Goal: Task Accomplishment & Management: Complete application form

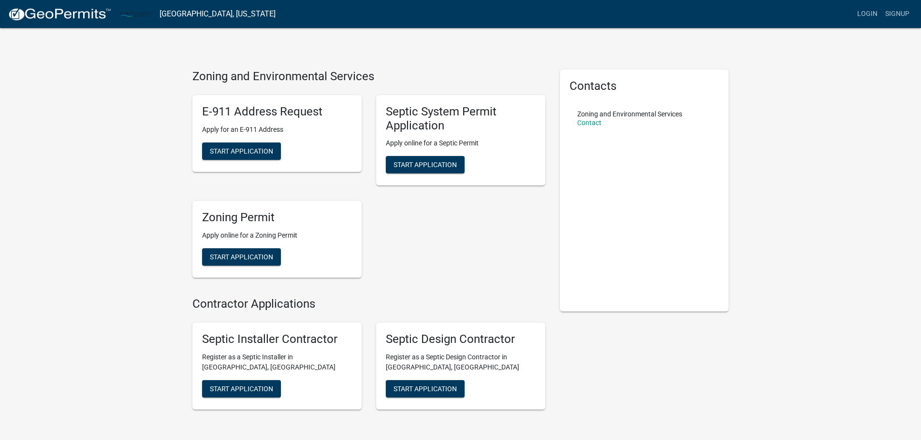
click at [81, 112] on div "Zoning and Environmental Services E-911 Address Request Apply for an E-911 Addr…" at bounding box center [460, 246] width 921 height 493
drag, startPoint x: 175, startPoint y: 84, endPoint x: 385, endPoint y: 81, distance: 210.2
click at [377, 84] on div "Zoning and Environmental Services E-911 Address Request Apply for an E-911 Addr…" at bounding box center [460, 246] width 921 height 493
click at [385, 81] on h4 "Zoning and Environmental Services" at bounding box center [368, 77] width 353 height 14
click at [157, 137] on div "Zoning and Environmental Services E-911 Address Request Apply for an E-911 Addr…" at bounding box center [460, 246] width 921 height 493
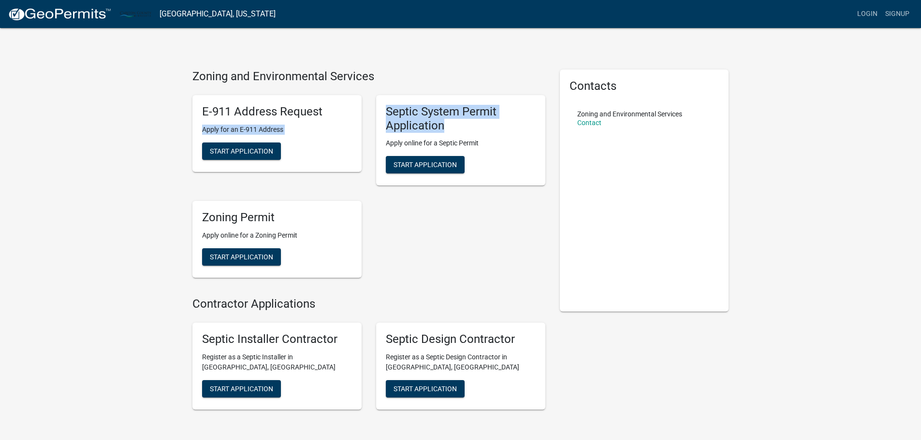
drag, startPoint x: 422, startPoint y: 131, endPoint x: 360, endPoint y: 105, distance: 67.3
click at [360, 105] on div "E-911 Address Request Apply for an E-911 Address Start Application Septic Syste…" at bounding box center [368, 186] width 367 height 198
click at [434, 54] on div "Zoning and Environmental Services E-911 Address Request Apply for an E-911 Addr…" at bounding box center [460, 246] width 921 height 493
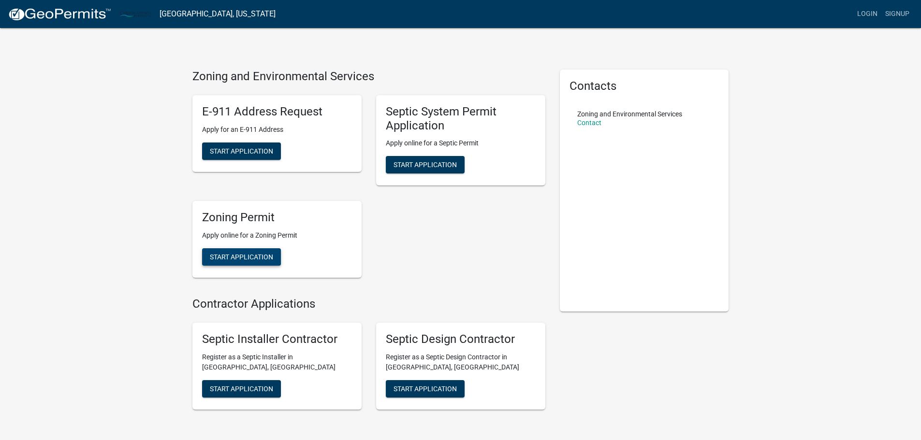
click at [256, 254] on span "Start Application" at bounding box center [241, 257] width 63 height 8
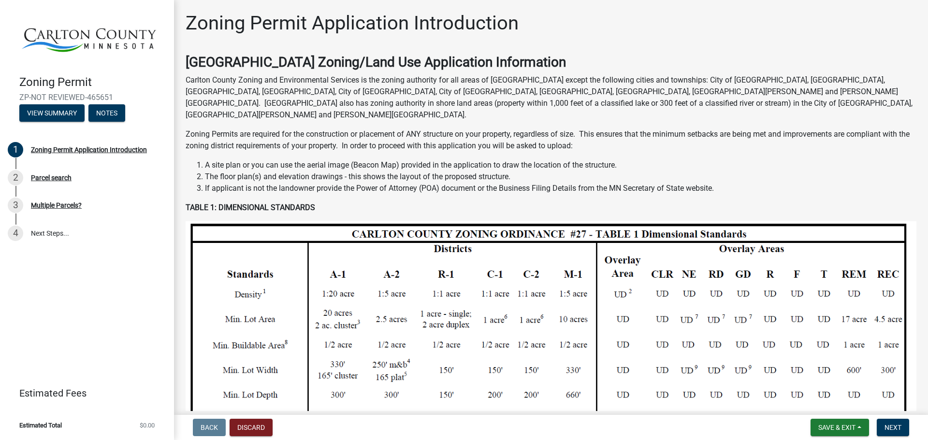
click at [584, 99] on p "Carlton County Zoning and Environmental Services is the zoning authority for al…" at bounding box center [551, 97] width 731 height 46
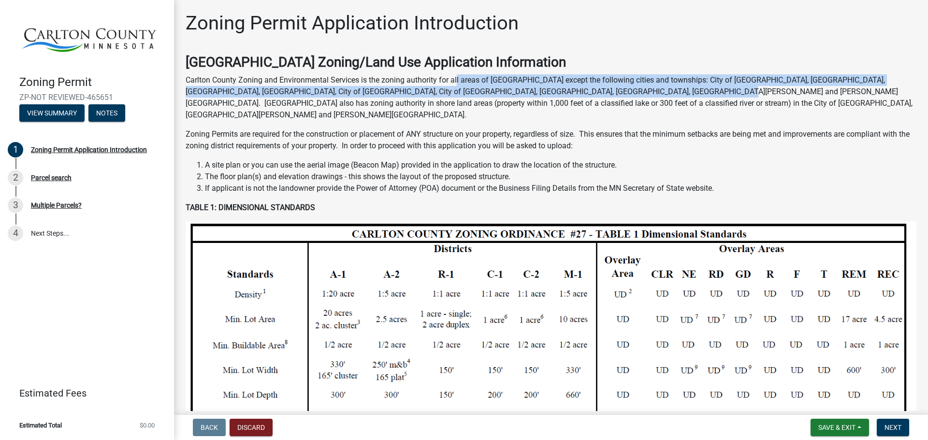
drag, startPoint x: 477, startPoint y: 81, endPoint x: 618, endPoint y: 87, distance: 140.3
click at [614, 87] on p "Carlton County Zoning and Environmental Services is the zoning authority for al…" at bounding box center [551, 97] width 731 height 46
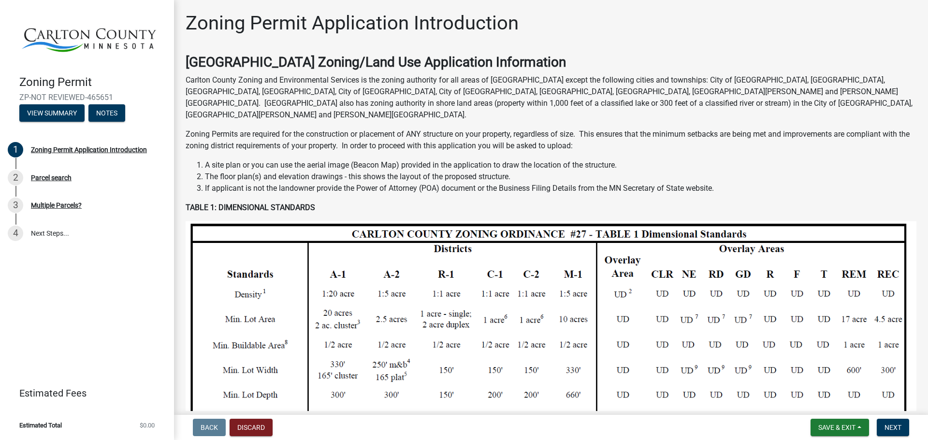
click at [618, 87] on p "Carlton County Zoning and Environmental Services is the zoning authority for al…" at bounding box center [551, 97] width 731 height 46
drag, startPoint x: 266, startPoint y: 75, endPoint x: 531, endPoint y: 83, distance: 265.4
click at [535, 83] on p "Carlton County Zoning and Environmental Services is the zoning authority for al…" at bounding box center [551, 97] width 731 height 46
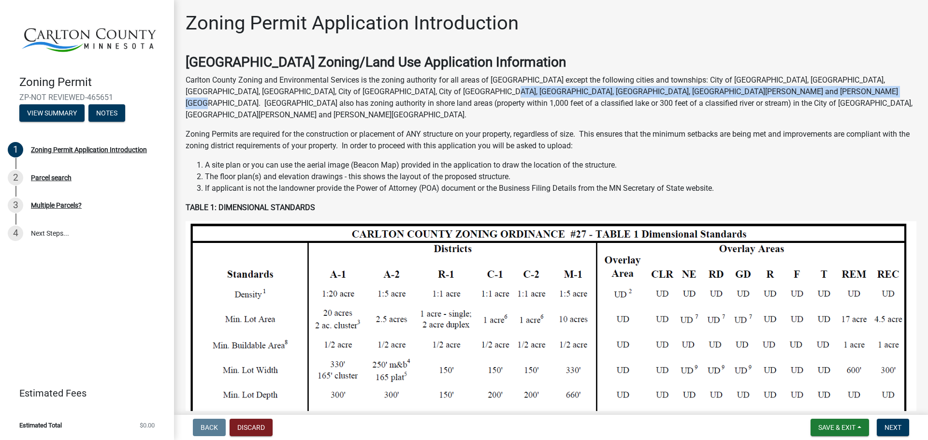
drag, startPoint x: 422, startPoint y: 89, endPoint x: 784, endPoint y: 97, distance: 362.5
click at [773, 97] on p "Carlton County Zoning and Environmental Services is the zoning authority for al…" at bounding box center [551, 97] width 731 height 46
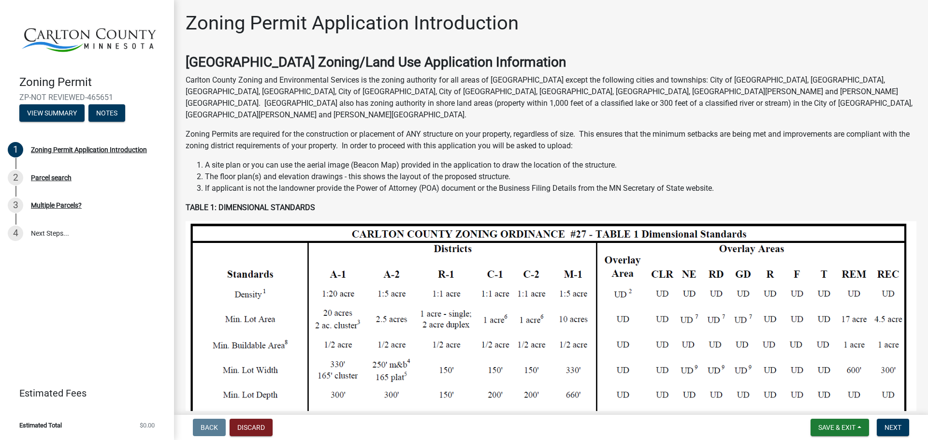
click at [790, 97] on p "Carlton County Zoning and Environmental Services is the zoning authority for al…" at bounding box center [551, 97] width 731 height 46
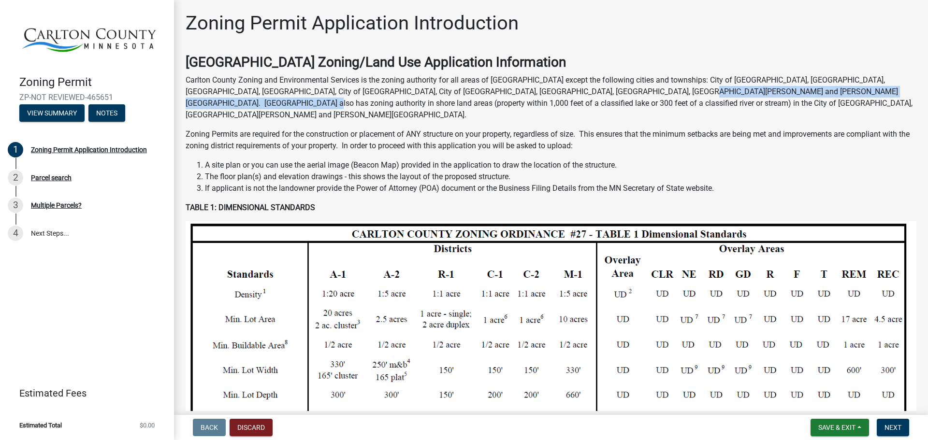
drag, startPoint x: 850, startPoint y: 90, endPoint x: 547, endPoint y: 87, distance: 303.5
click at [564, 87] on p "Carlton County Zoning and Environmental Services is the zoning authority for al…" at bounding box center [551, 97] width 731 height 46
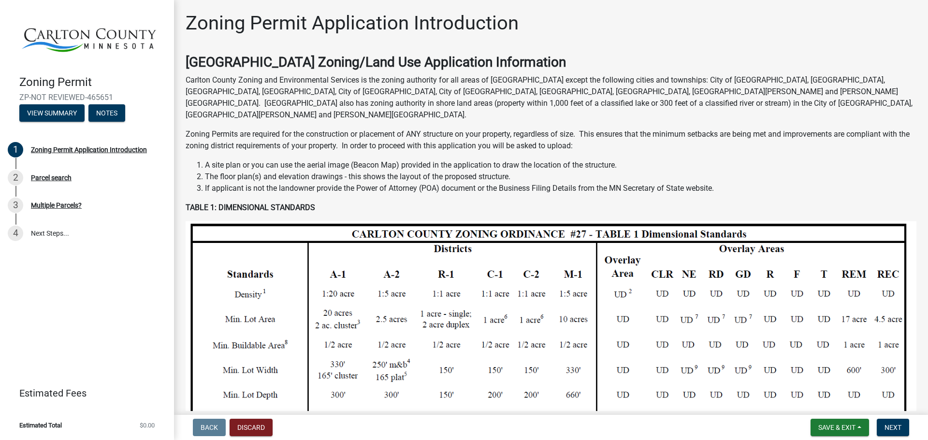
click at [537, 87] on p "Carlton County Zoning and Environmental Services is the zoning authority for al…" at bounding box center [551, 97] width 731 height 46
drag, startPoint x: 412, startPoint y: 110, endPoint x: 632, endPoint y: 112, distance: 220.4
drag, startPoint x: 366, startPoint y: 115, endPoint x: 604, endPoint y: 121, distance: 237.8
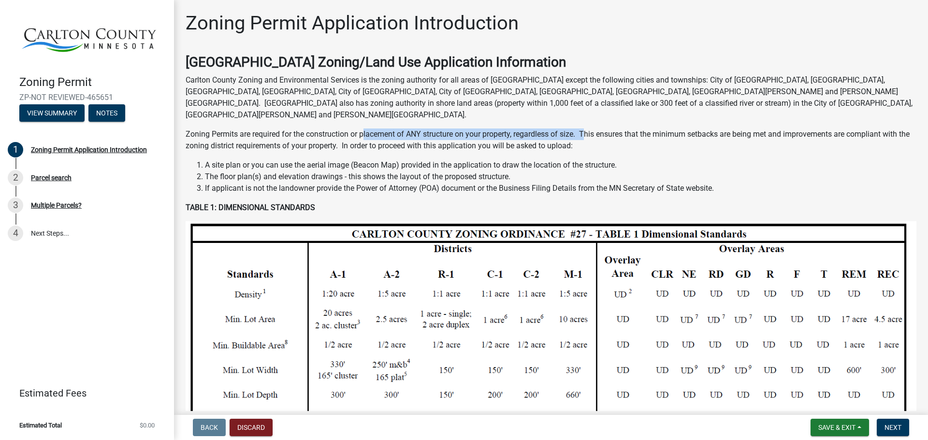
click at [605, 129] on p "Zoning Permits are required for the construction or placement of ANY structure …" at bounding box center [551, 140] width 731 height 23
drag, startPoint x: 692, startPoint y: 119, endPoint x: 478, endPoint y: 119, distance: 213.6
click at [482, 129] on p "Zoning Permits are required for the construction or placement of ANY structure …" at bounding box center [551, 140] width 731 height 23
click at [477, 129] on p "Zoning Permits are required for the construction or placement of ANY structure …" at bounding box center [551, 140] width 731 height 23
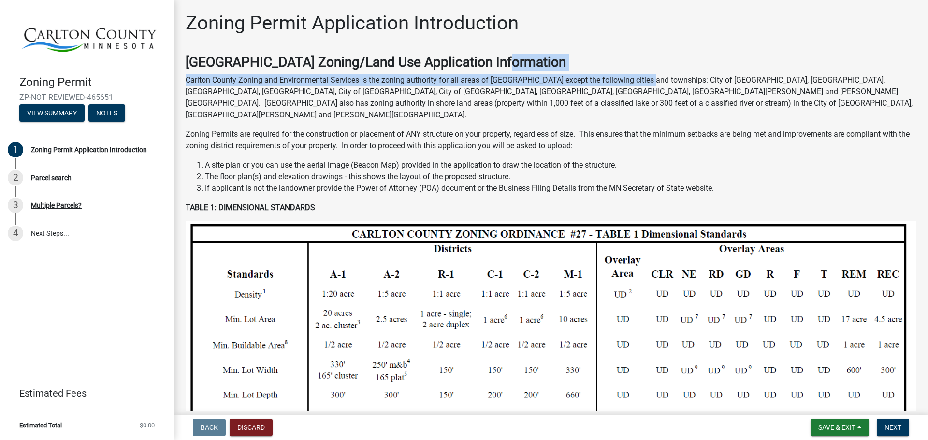
drag, startPoint x: 518, startPoint y: 72, endPoint x: 660, endPoint y: 78, distance: 142.2
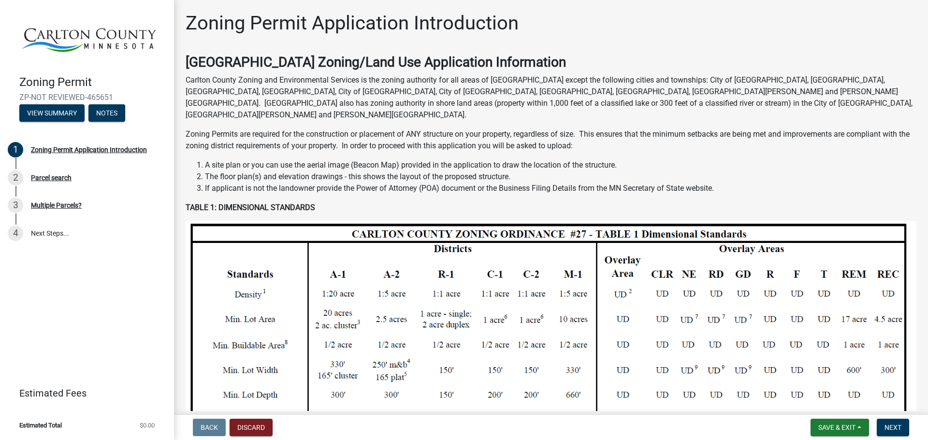
click at [661, 78] on p "Carlton County Zoning and Environmental Services is the zoning authority for al…" at bounding box center [551, 97] width 731 height 46
drag, startPoint x: 402, startPoint y: 77, endPoint x: 627, endPoint y: 79, distance: 225.2
click at [616, 79] on p "Carlton County Zoning and Environmental Services is the zoning authority for al…" at bounding box center [551, 97] width 731 height 46
click at [627, 79] on p "Carlton County Zoning and Environmental Services is the zoning authority for al…" at bounding box center [551, 97] width 731 height 46
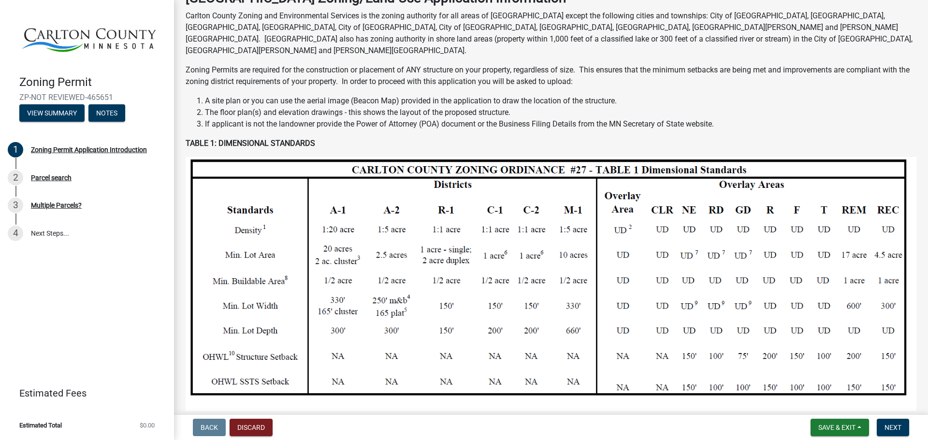
scroll to position [242, 0]
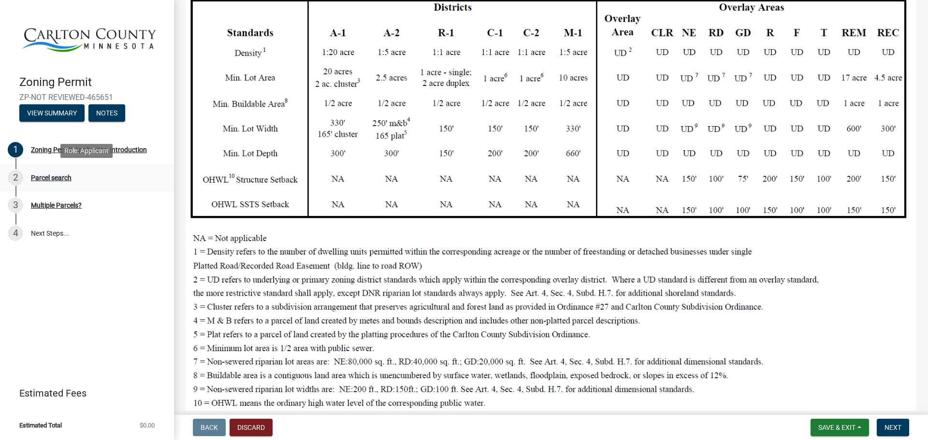
click at [43, 174] on div "Parcel search" at bounding box center [51, 177] width 41 height 7
click at [892, 431] on span "Next" at bounding box center [892, 428] width 17 height 8
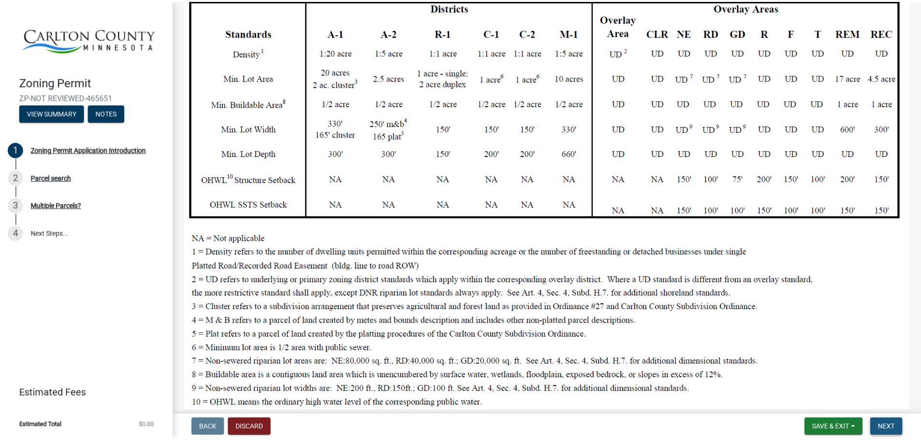
scroll to position [0, 0]
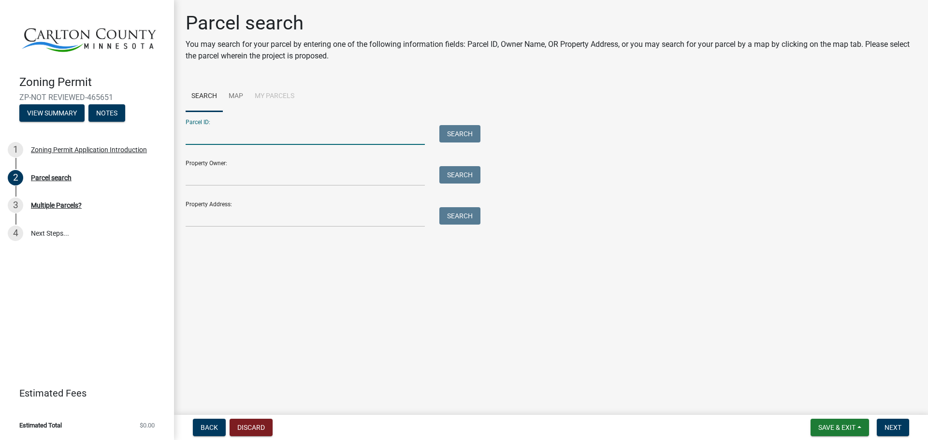
click at [245, 129] on input "Parcel ID:" at bounding box center [305, 135] width 239 height 20
type input "[PHONE_NUMBER]"
click at [447, 134] on button "Search" at bounding box center [459, 133] width 41 height 17
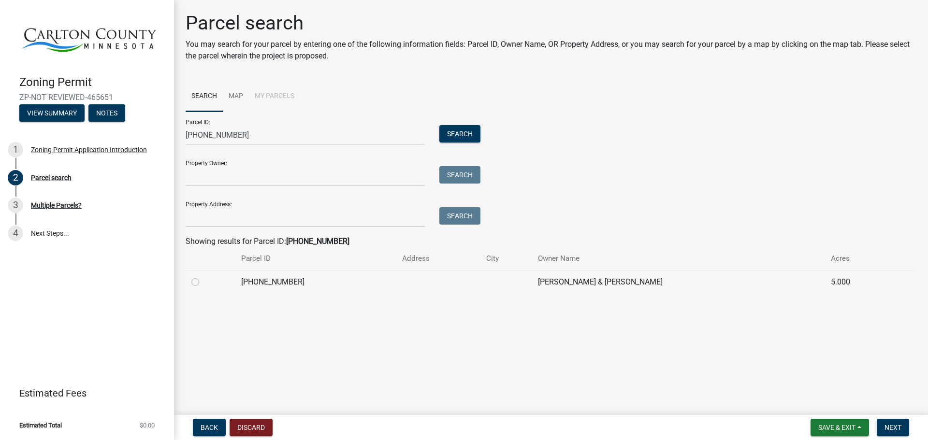
click at [203, 276] on label at bounding box center [203, 276] width 0 height 0
click at [203, 281] on input "radio" at bounding box center [206, 279] width 6 height 6
radio input "true"
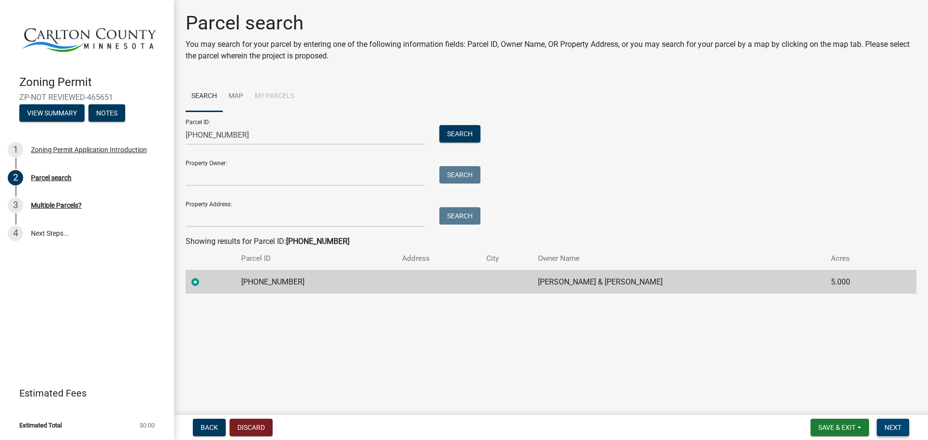
click at [895, 428] on span "Next" at bounding box center [892, 428] width 17 height 8
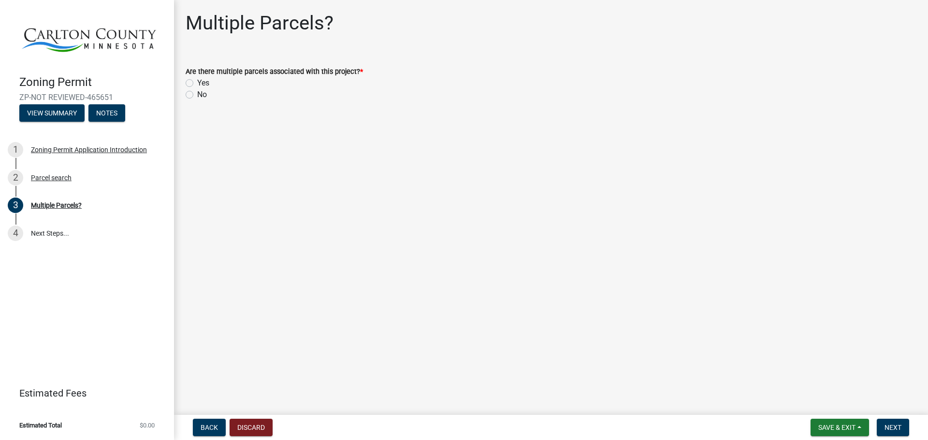
click at [197, 98] on label "No" at bounding box center [202, 95] width 10 height 12
click at [197, 95] on input "No" at bounding box center [200, 92] width 6 height 6
radio input "true"
click at [897, 428] on span "Next" at bounding box center [892, 428] width 17 height 8
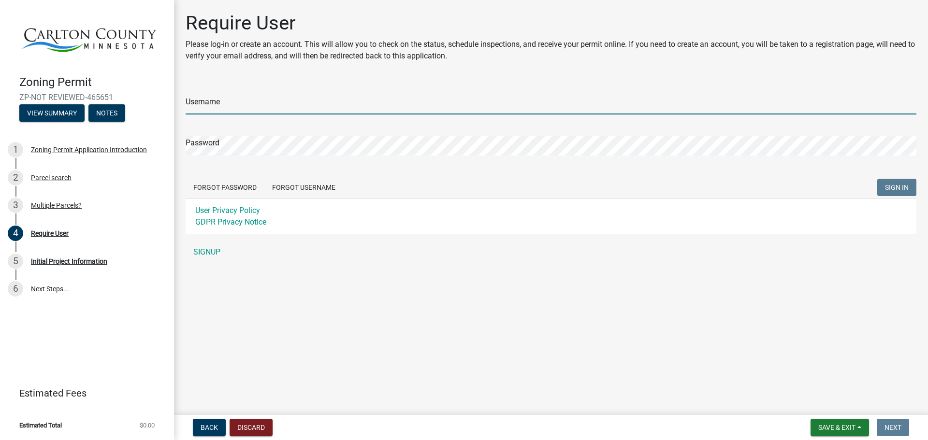
click at [316, 98] on input "Username" at bounding box center [551, 105] width 731 height 20
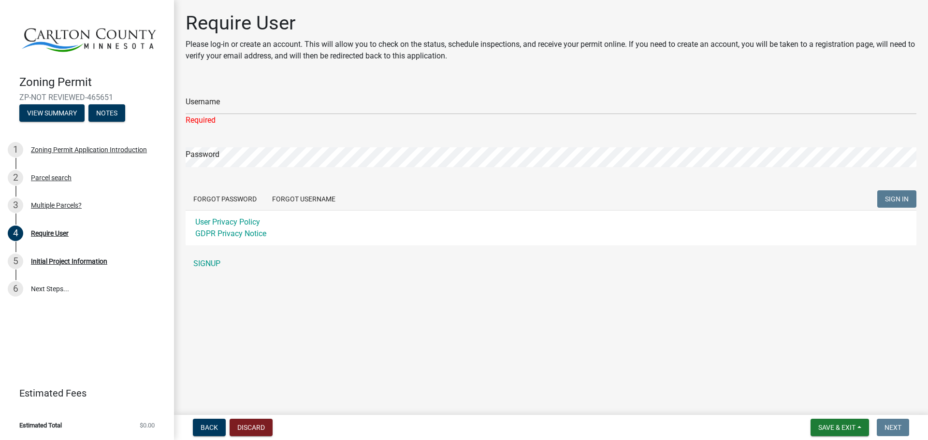
click at [207, 248] on div "Username Required Password Forgot Password Forgot Username SIGN IN User Privacy…" at bounding box center [551, 177] width 731 height 192
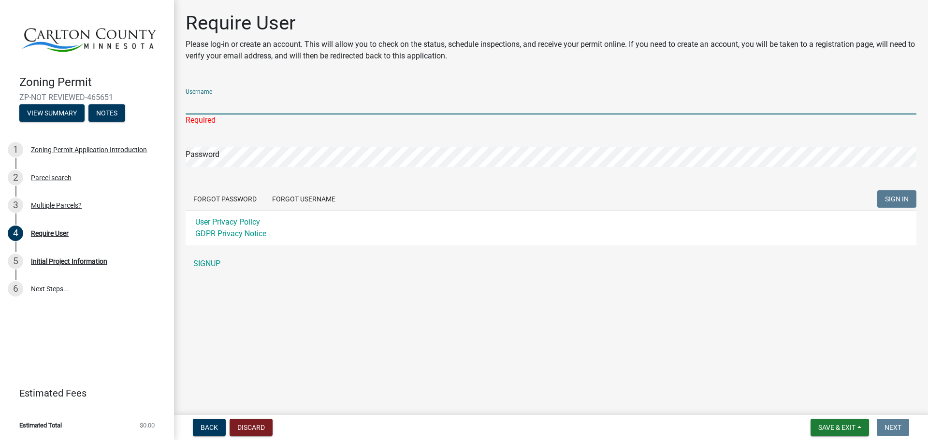
click at [231, 108] on input "Username" at bounding box center [551, 105] width 731 height 20
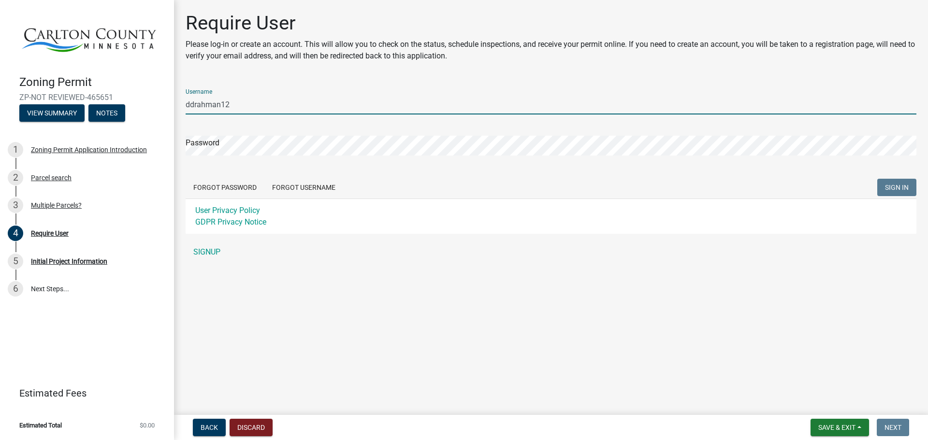
type input "ddrahman12"
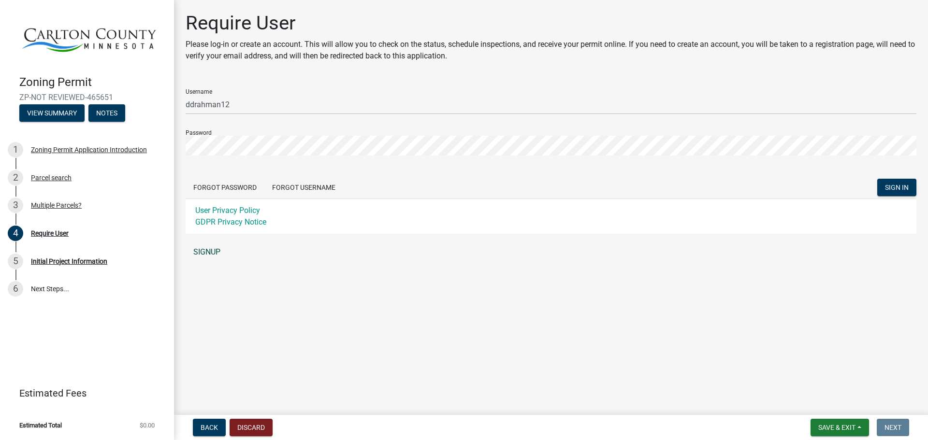
click at [202, 249] on link "SIGNUP" at bounding box center [551, 252] width 731 height 19
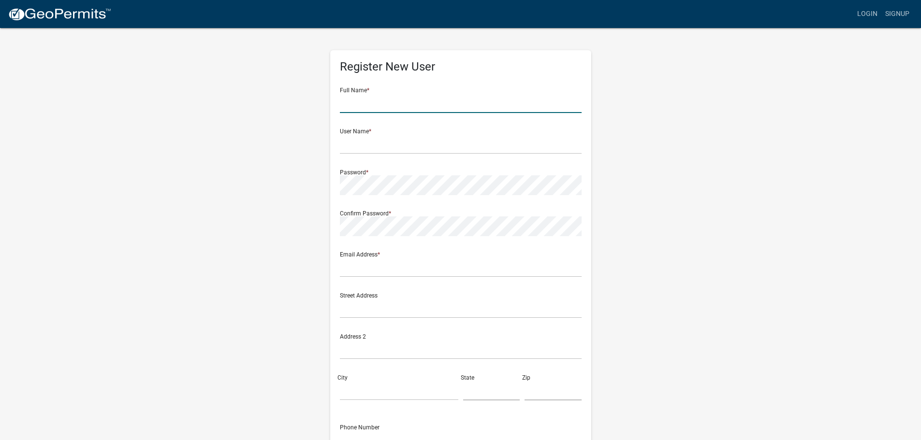
click at [408, 94] on input "text" at bounding box center [461, 103] width 242 height 20
type input "Daniel Rahman"
type input "[EMAIL_ADDRESS][DOMAIN_NAME]"
type input "[STREET_ADDRESS][PERSON_NAME]"
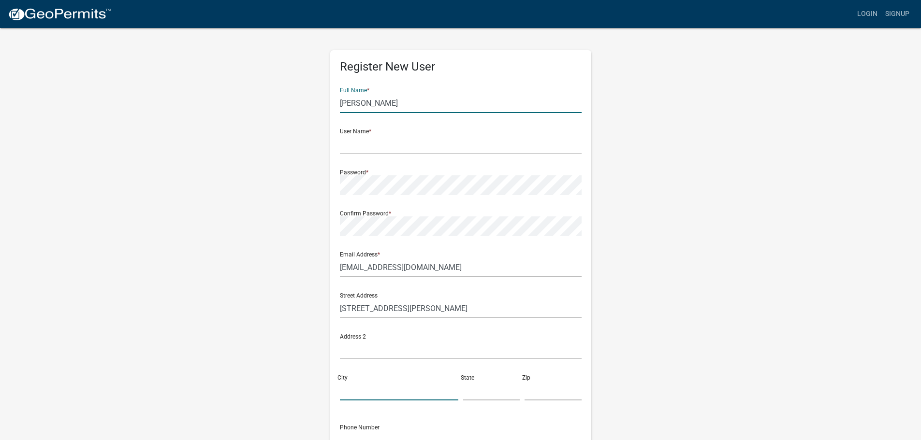
type input "Esko"
type input "MN"
type input "55733-9524"
type input "2184289554"
click at [411, 144] on input "text" at bounding box center [461, 144] width 242 height 20
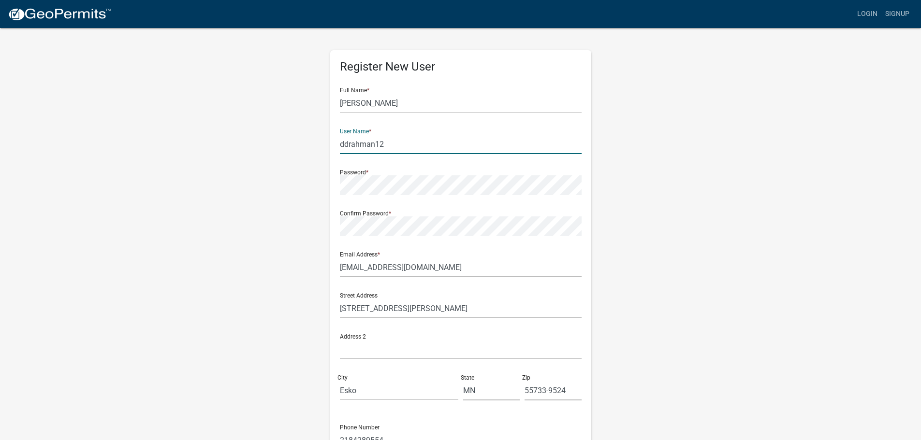
type input "ddrahman12"
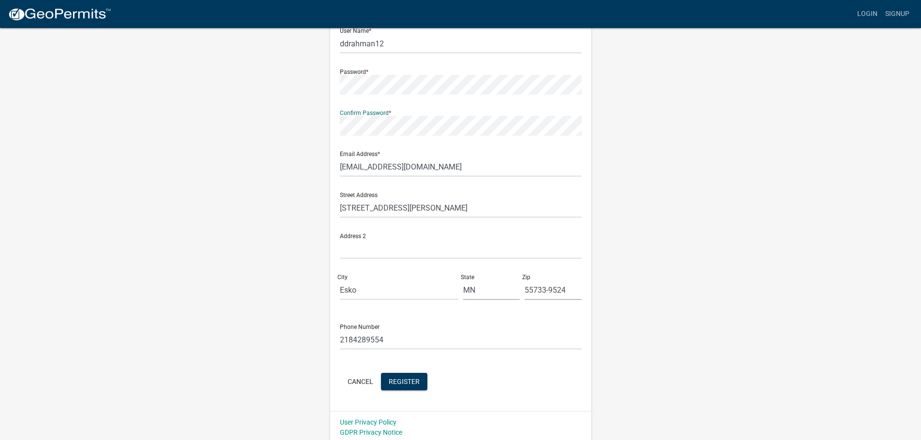
scroll to position [104, 0]
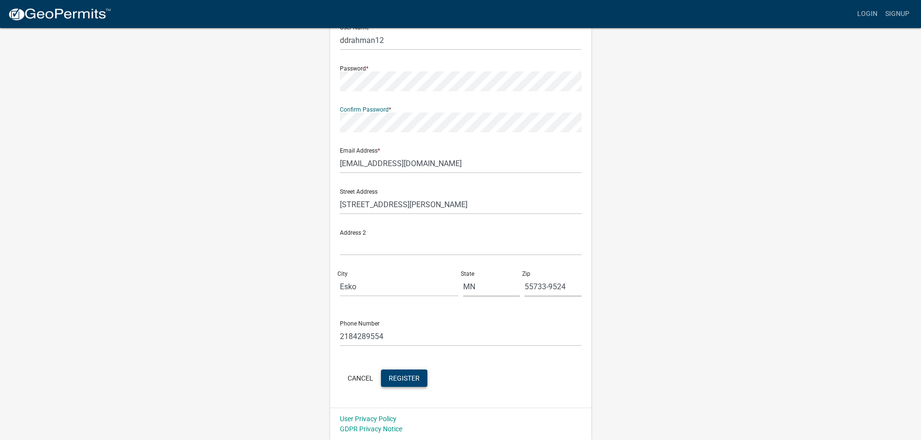
click at [409, 378] on span "Register" at bounding box center [404, 378] width 31 height 8
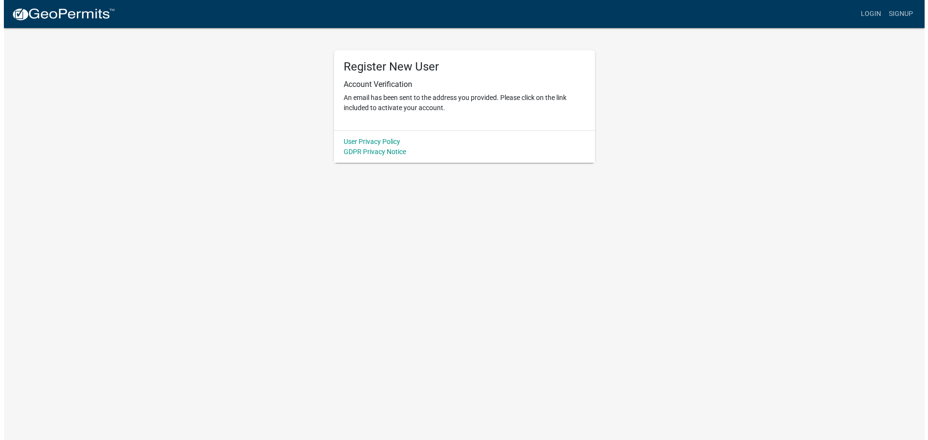
scroll to position [0, 0]
click at [365, 92] on div "Account Verification An email has been sent to the address you provided. Please…" at bounding box center [464, 96] width 242 height 33
click at [386, 71] on h5 "Register New User" at bounding box center [464, 67] width 242 height 14
click at [879, 14] on link "Login" at bounding box center [874, 14] width 28 height 18
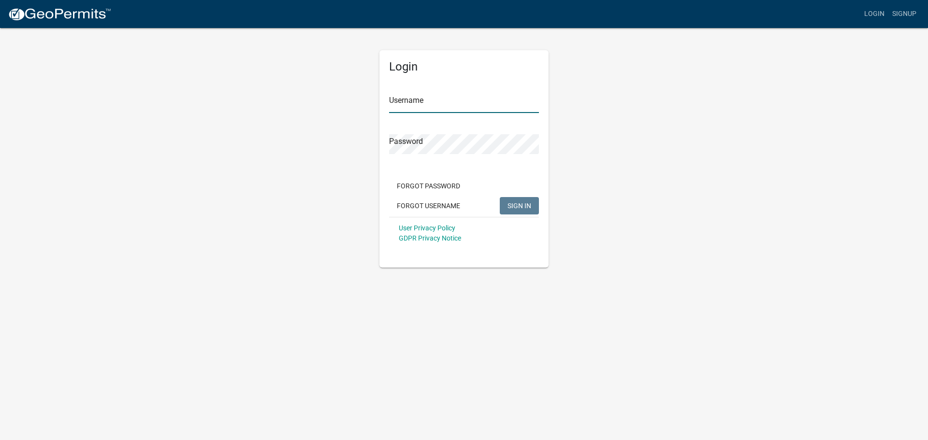
type input "ddrahman12"
click at [531, 201] on button "SIGN IN" at bounding box center [519, 205] width 39 height 17
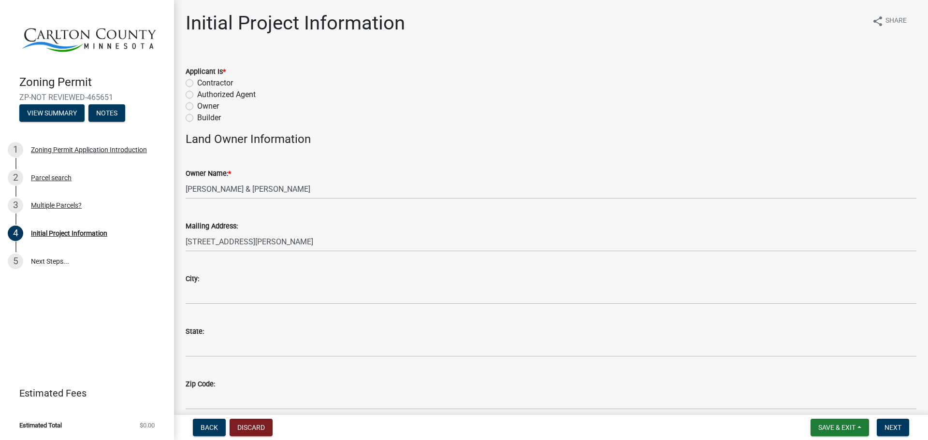
click at [197, 110] on label "Owner" at bounding box center [208, 107] width 22 height 12
click at [197, 107] on input "Owner" at bounding box center [200, 104] width 6 height 6
radio input "true"
type input "[PERSON_NAME] & [PERSON_NAME]"
type input "[STREET_ADDRESS][PERSON_NAME]"
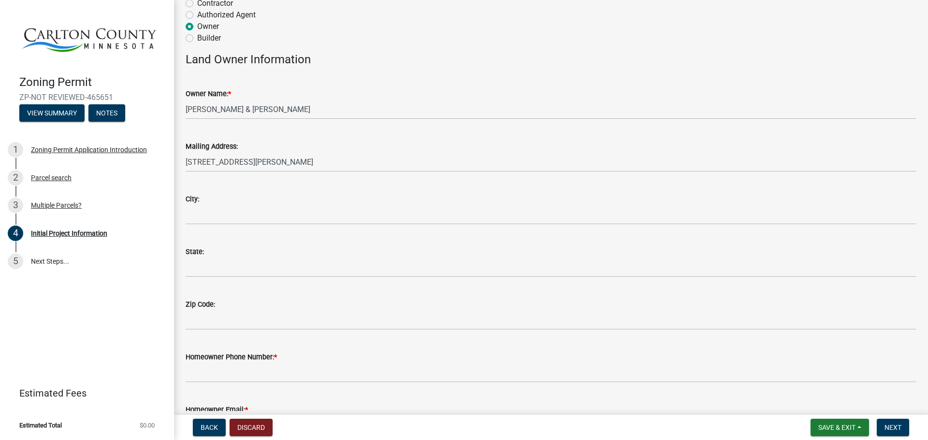
scroll to position [97, 0]
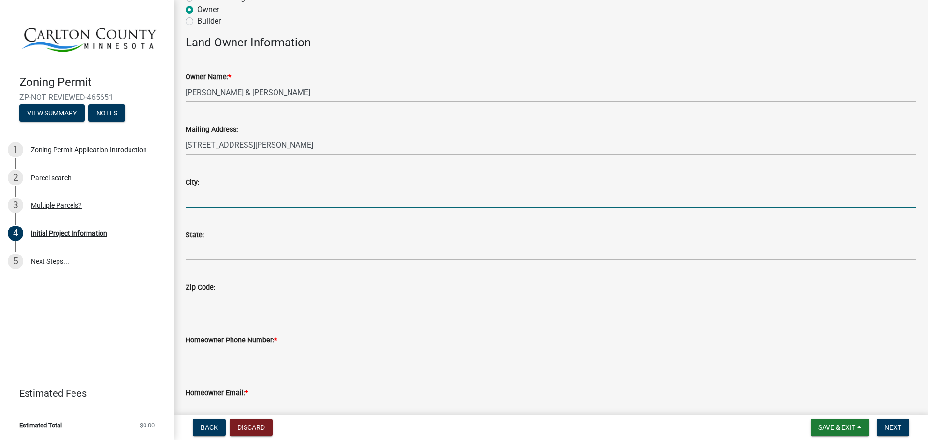
click at [253, 193] on input "City:" at bounding box center [551, 198] width 731 height 20
type input "Esko"
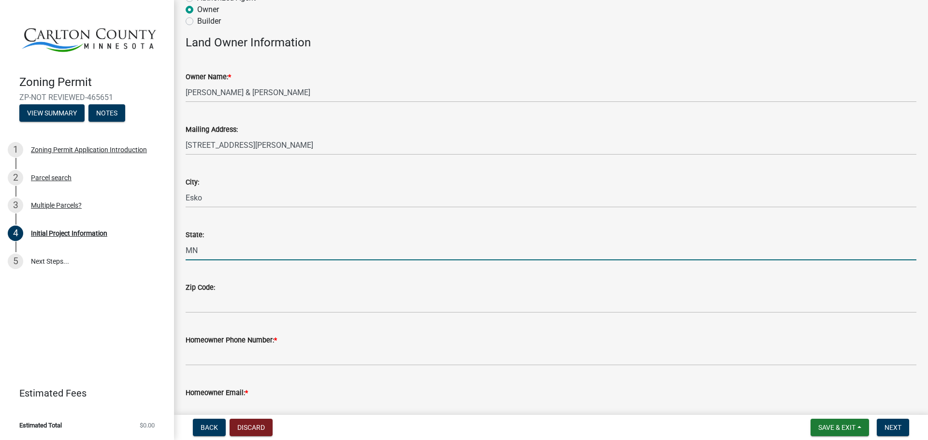
type input "MN"
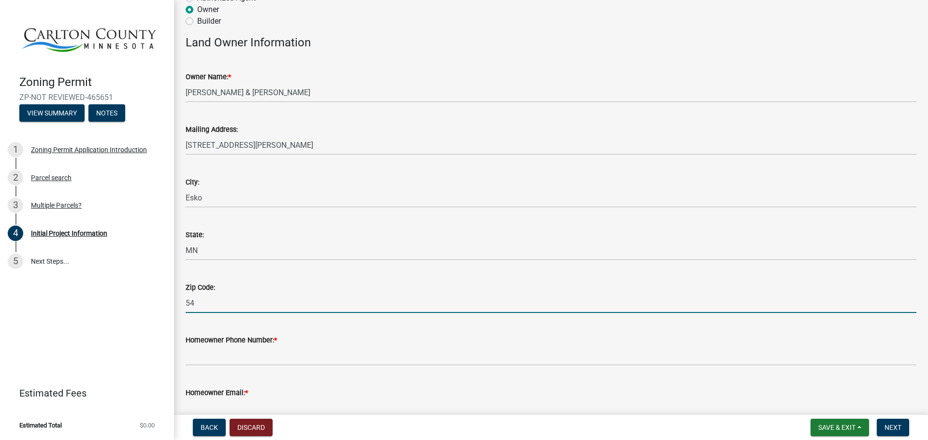
type input "5"
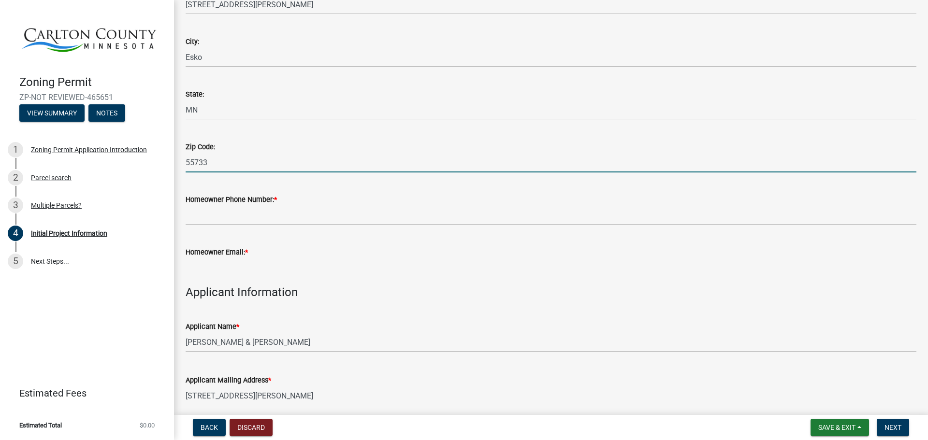
scroll to position [242, 0]
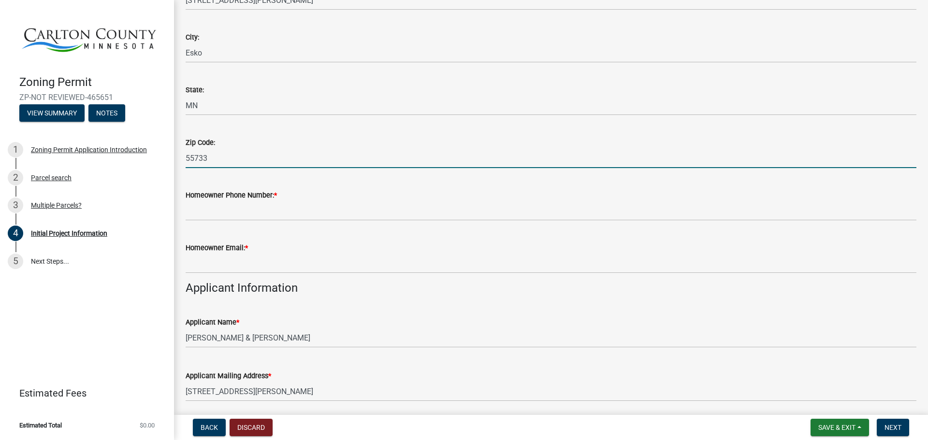
type input "55733"
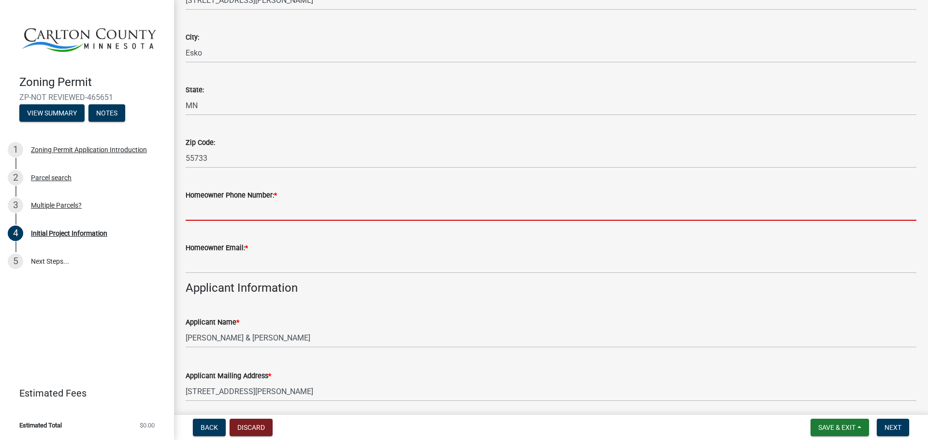
click at [247, 211] on input "Homeowner Phone Number: *" at bounding box center [551, 211] width 731 height 20
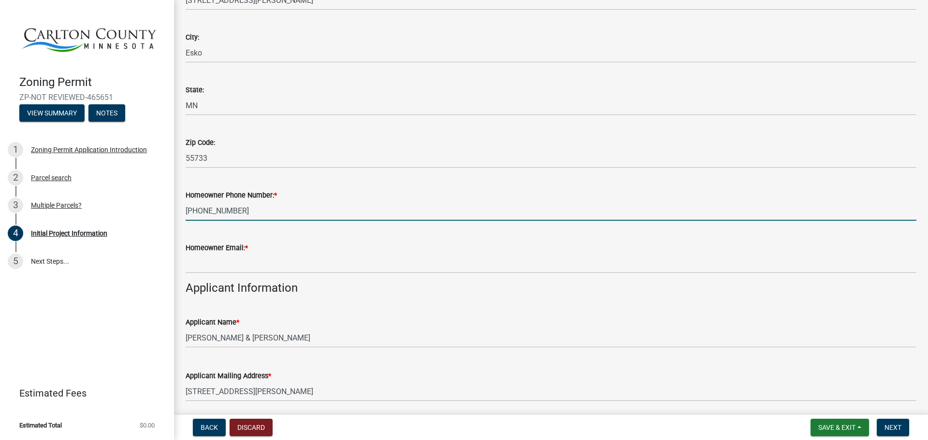
type input "[PHONE_NUMBER]"
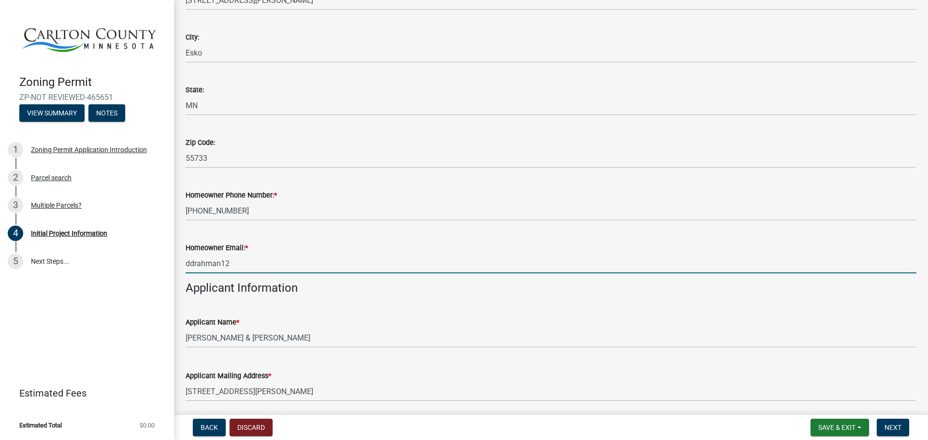
type input "[EMAIL_ADDRESS][DOMAIN_NAME]"
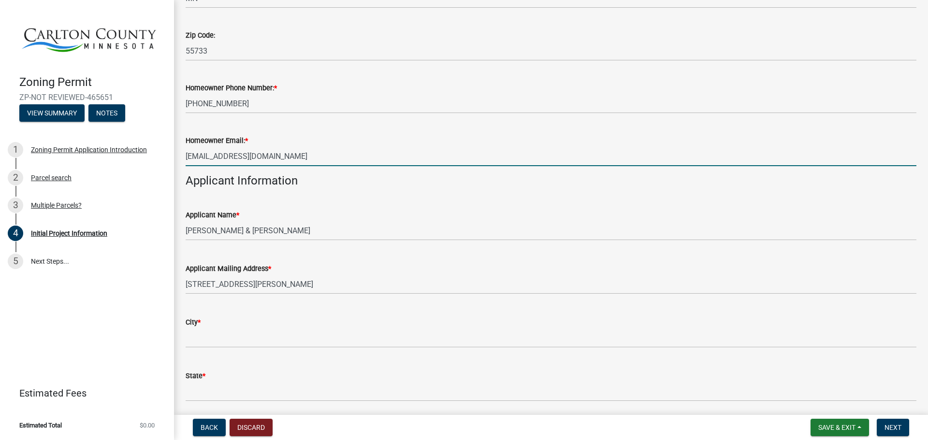
scroll to position [387, 0]
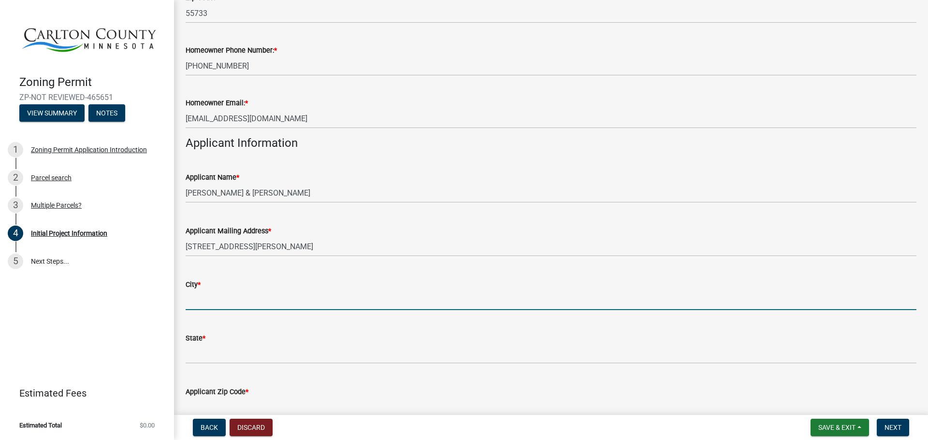
click at [217, 294] on input "City *" at bounding box center [551, 300] width 731 height 20
type input "Esko"
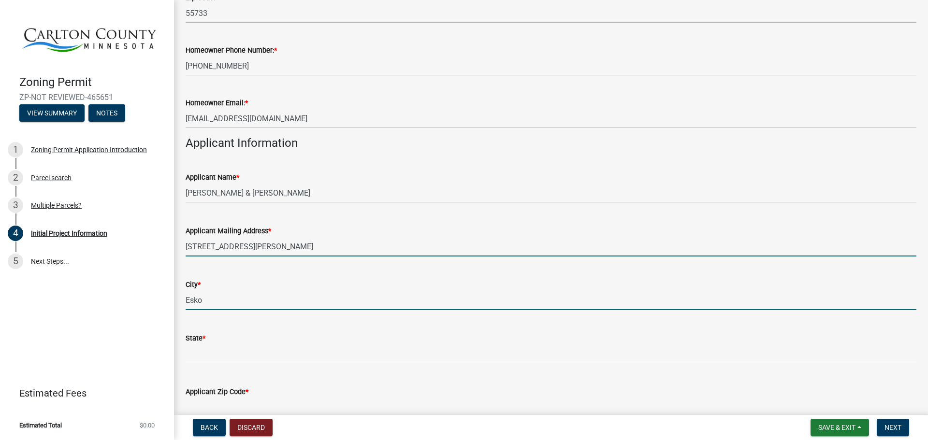
type input "[STREET_ADDRESS][PERSON_NAME]"
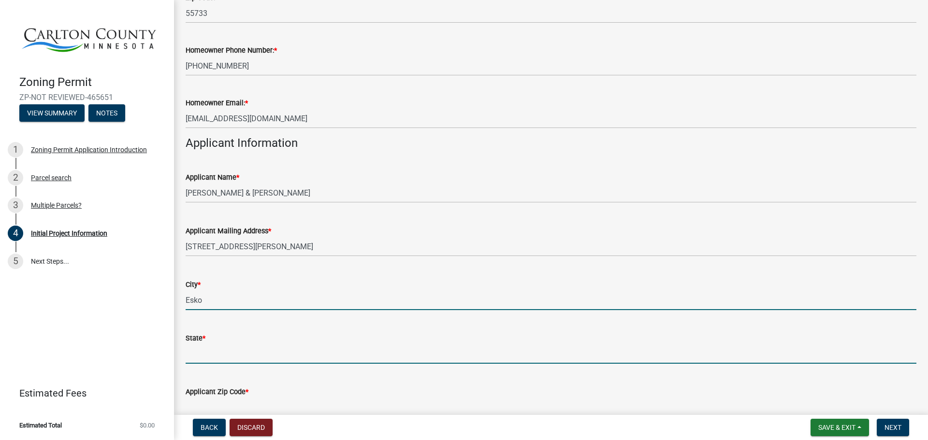
type input "MN"
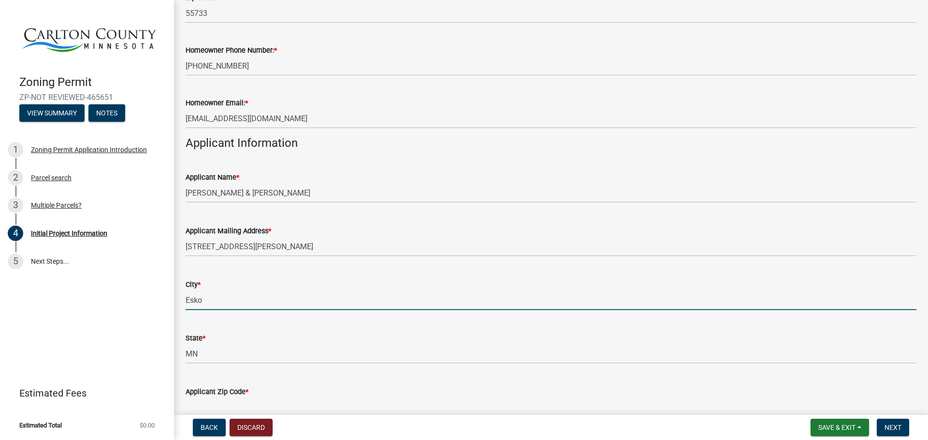
type input "55733-9524"
type input "2184289554"
type input "[EMAIL_ADDRESS][DOMAIN_NAME]"
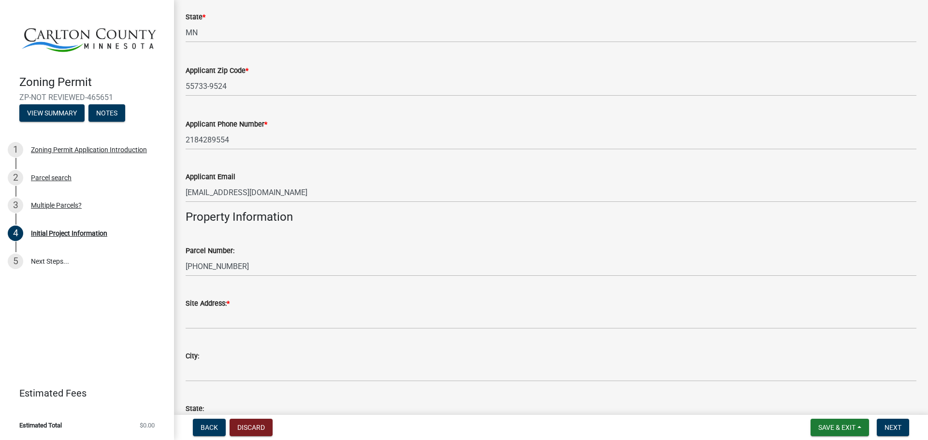
scroll to position [725, 0]
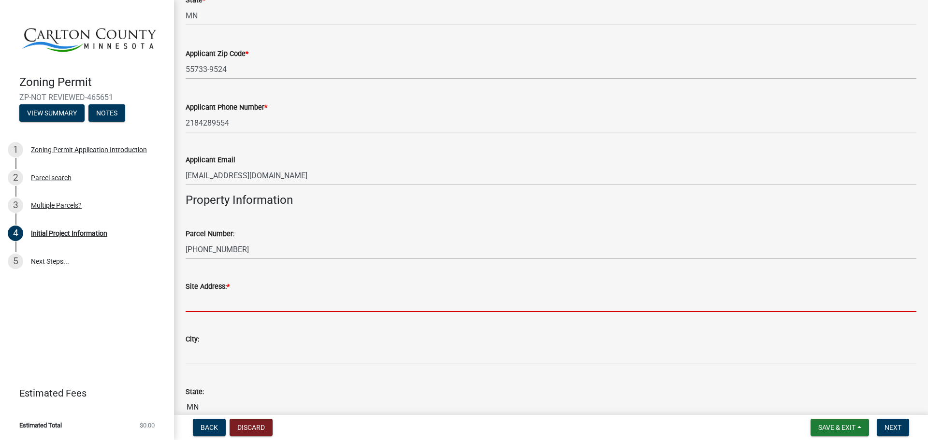
click at [229, 303] on input "Site Address: *" at bounding box center [551, 302] width 731 height 20
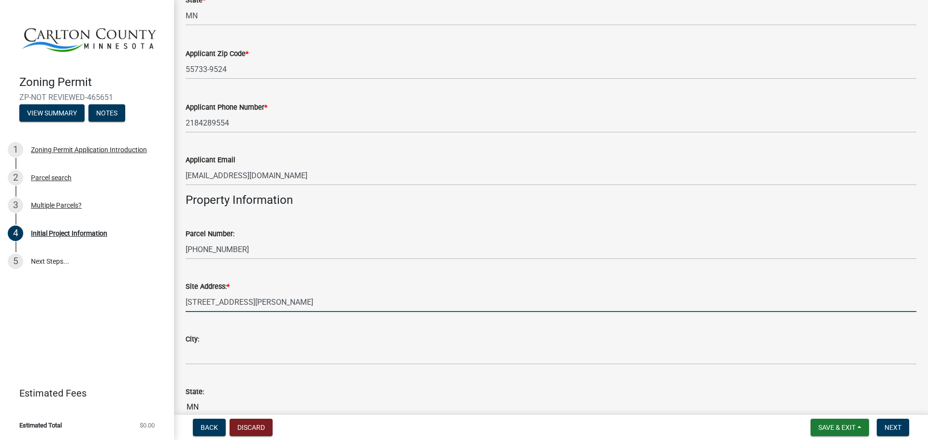
type input "[STREET_ADDRESS][PERSON_NAME]"
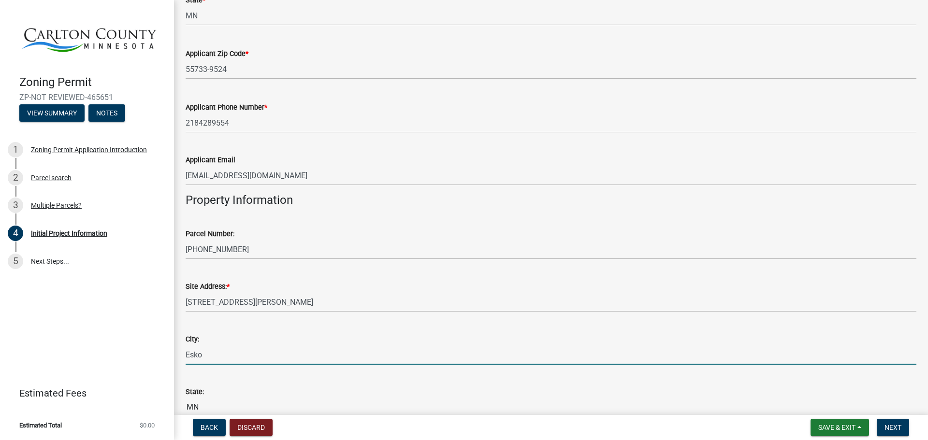
type input "Esko"
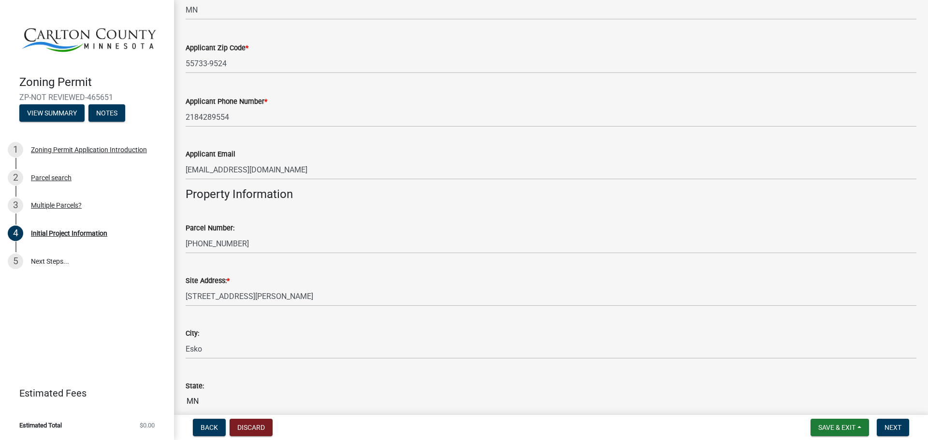
scroll to position [980, 0]
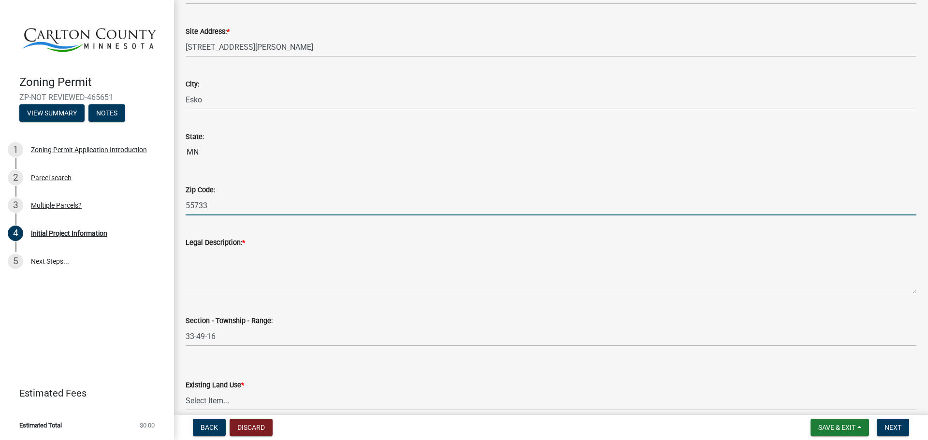
type input "55733"
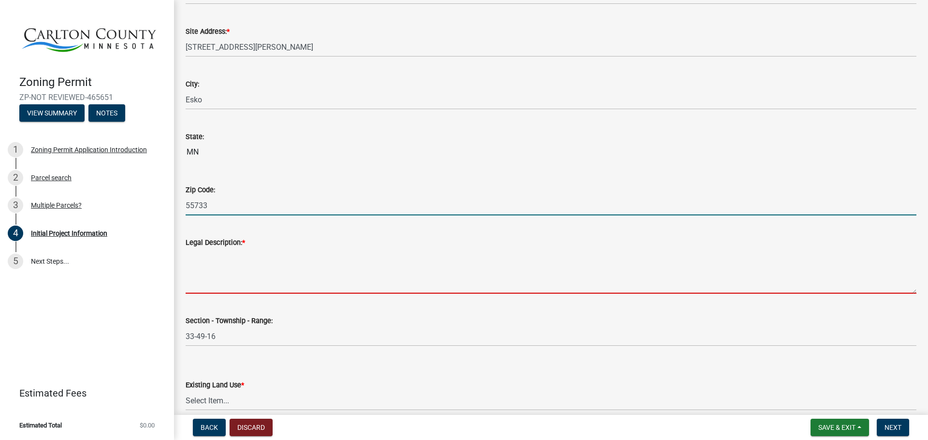
click at [217, 284] on textarea "Legal Description: *" at bounding box center [551, 270] width 731 height 45
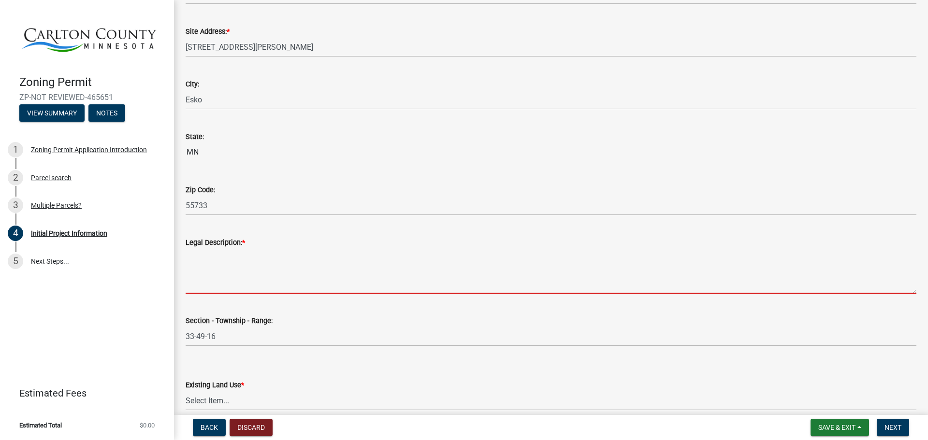
click at [219, 275] on textarea "Legal Description: *" at bounding box center [551, 270] width 731 height 45
click at [214, 266] on textarea "Legal Description: *" at bounding box center [551, 270] width 731 height 45
click at [305, 267] on textarea "Legal Description: *" at bounding box center [551, 270] width 731 height 45
click at [241, 281] on textarea "Legal Description: *" at bounding box center [551, 270] width 731 height 45
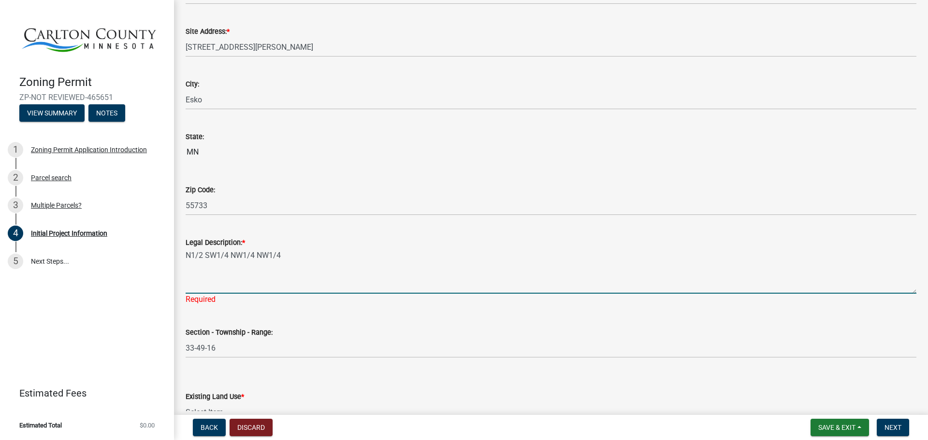
type textarea "N1/2 SW1/4 NW1/4 NW1/4"
click at [257, 319] on div "Section - Township - Range: 33-49-16" at bounding box center [551, 335] width 731 height 45
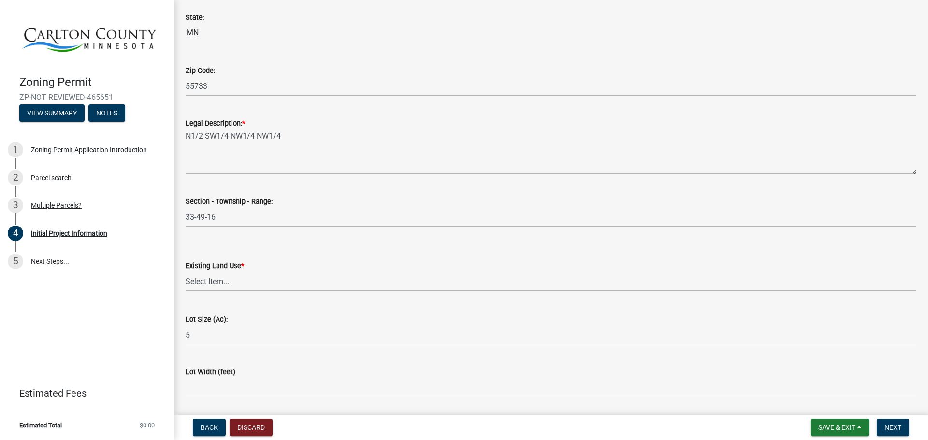
scroll to position [1125, 0]
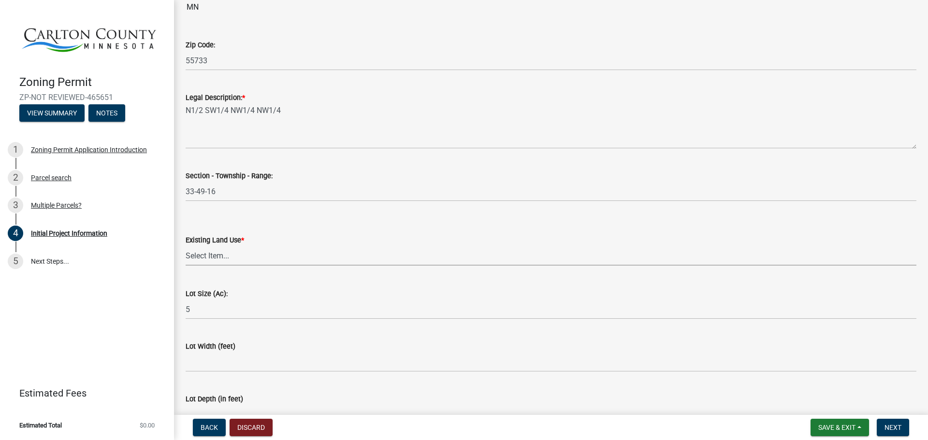
click at [209, 247] on select "Select Item... Residential Commercial Recreational/hunting Agricultural" at bounding box center [551, 256] width 731 height 20
click at [186, 246] on select "Select Item... Residential Commercial Recreational/hunting Agricultural" at bounding box center [551, 256] width 731 height 20
select select "33d21d3a-ebb3-419e-8315-ef7213d04586"
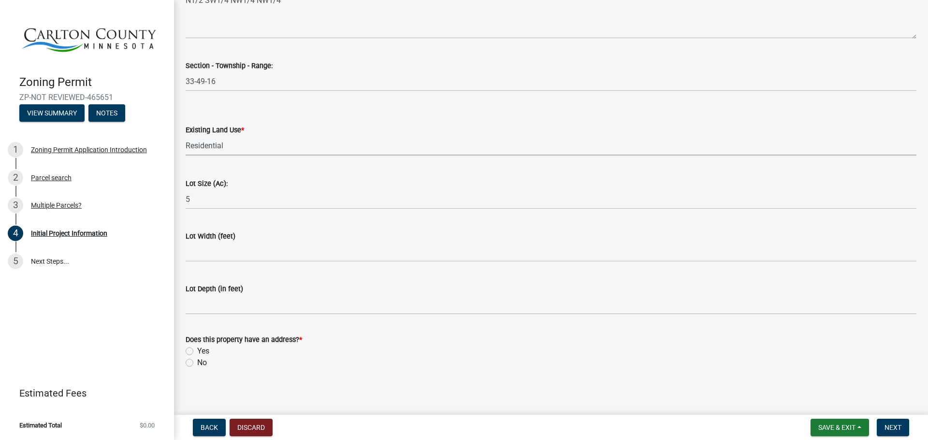
scroll to position [1239, 0]
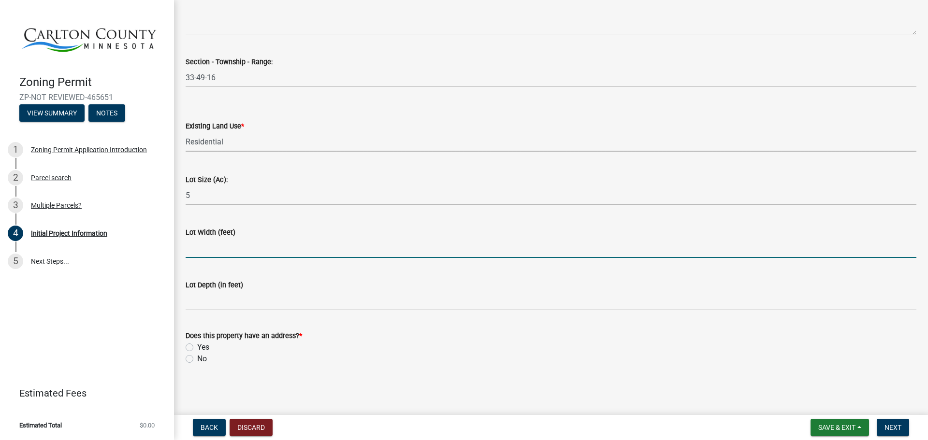
click at [210, 248] on input "Lot Width (feet)" at bounding box center [551, 248] width 731 height 20
click at [218, 251] on input "Lot Width (feet)" at bounding box center [551, 248] width 731 height 20
click at [233, 250] on input "Lot Width (feet)" at bounding box center [551, 248] width 731 height 20
type input "330"
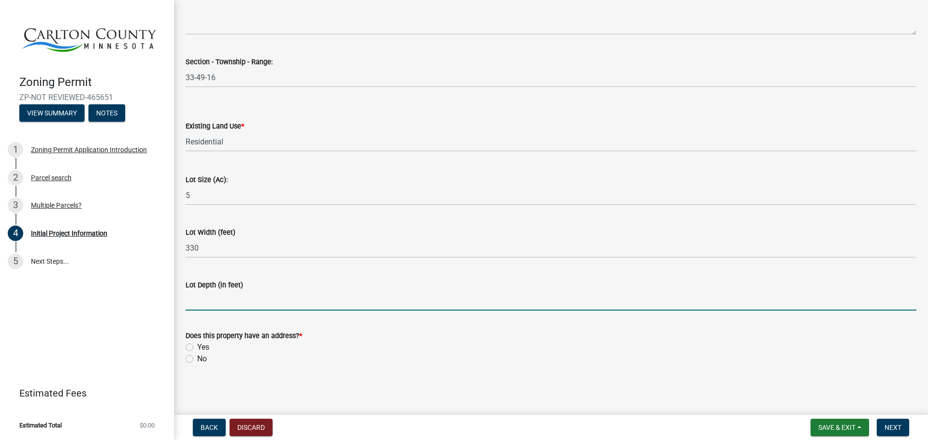
click at [219, 297] on input "Lot Depth (in feet)" at bounding box center [551, 301] width 731 height 20
type input "660"
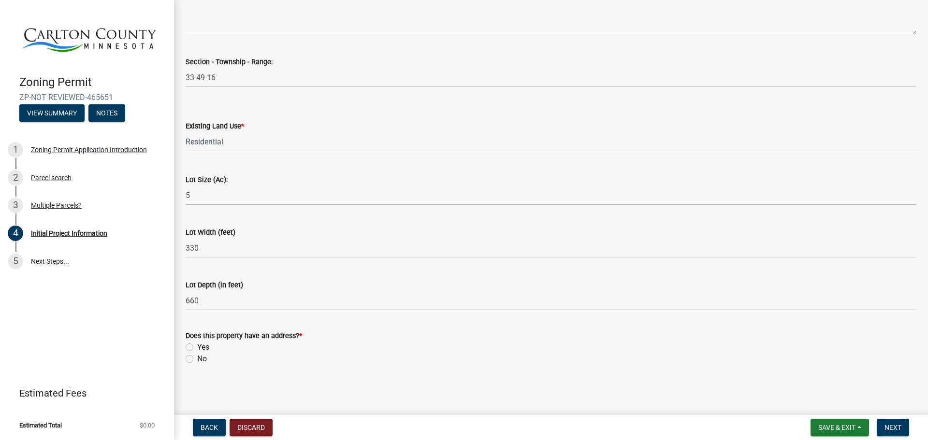
click at [197, 358] on label "No" at bounding box center [202, 359] width 10 height 12
click at [197, 353] on input "No" at bounding box center [200, 356] width 6 height 6
radio input "true"
click at [896, 428] on span "Next" at bounding box center [892, 428] width 17 height 8
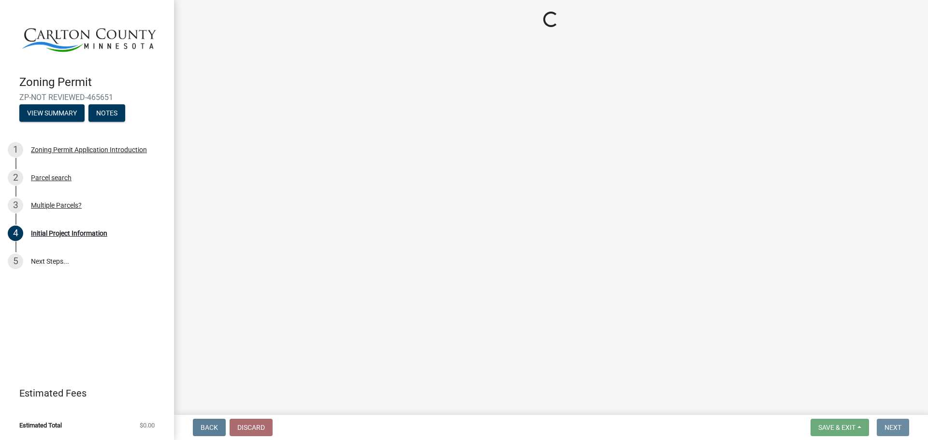
scroll to position [0, 0]
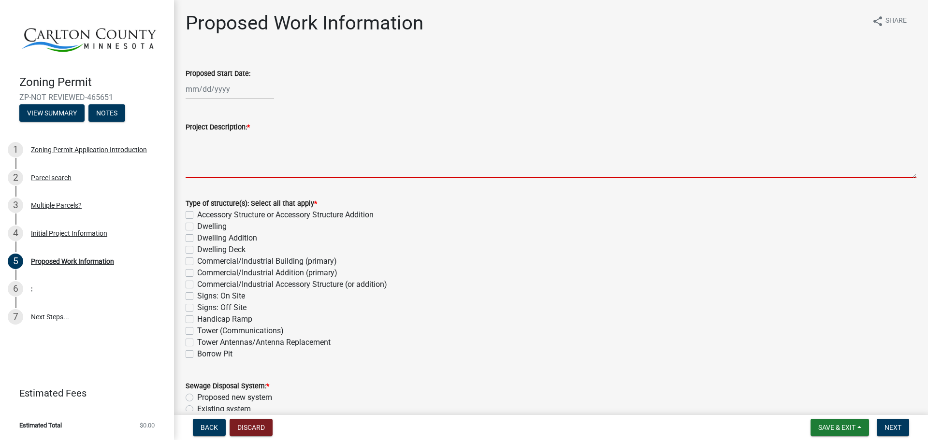
click at [246, 155] on textarea "Project Description: *" at bounding box center [551, 155] width 731 height 45
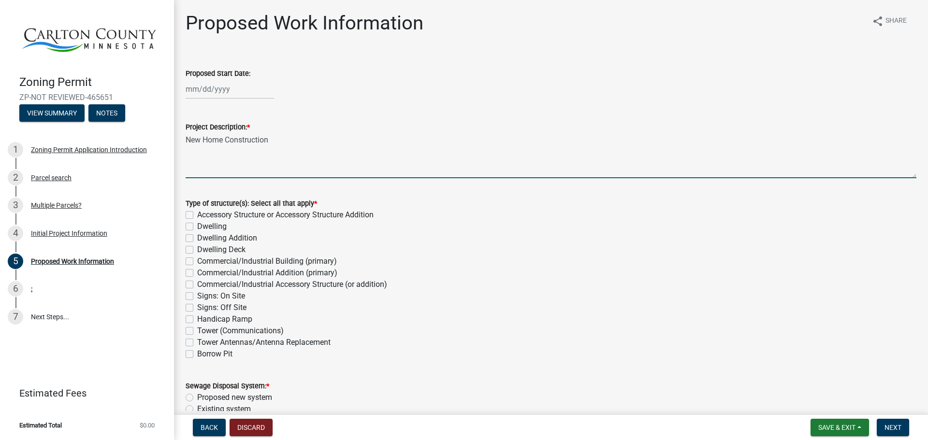
type textarea "New Home Construction"
click at [209, 90] on input "Proposed Start Date:" at bounding box center [230, 89] width 88 height 20
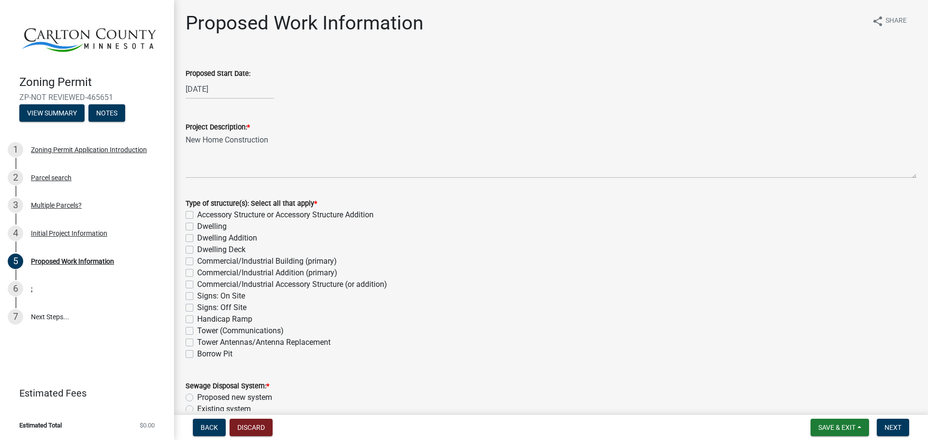
type input "[DATE]"
click at [322, 65] on div "Proposed Start Date: [DATE]" at bounding box center [551, 76] width 731 height 45
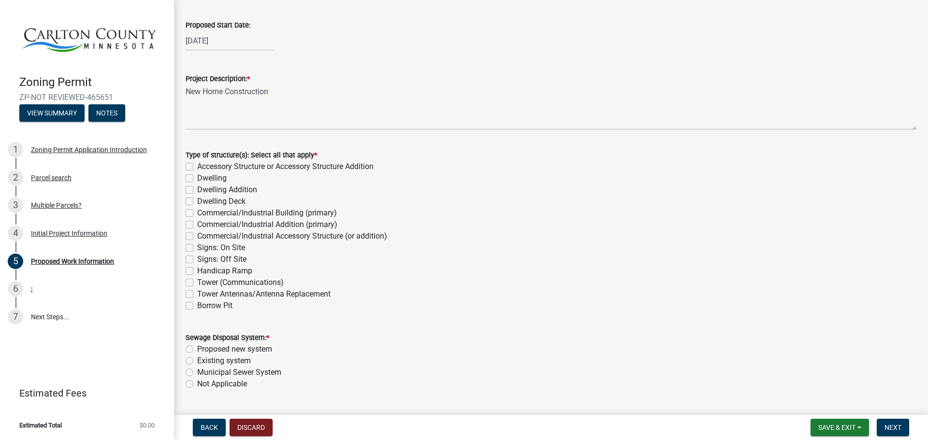
click at [197, 181] on label "Dwelling" at bounding box center [211, 179] width 29 height 12
click at [197, 179] on input "Dwelling" at bounding box center [200, 176] width 6 height 6
checkbox input "true"
checkbox input "false"
checkbox input "true"
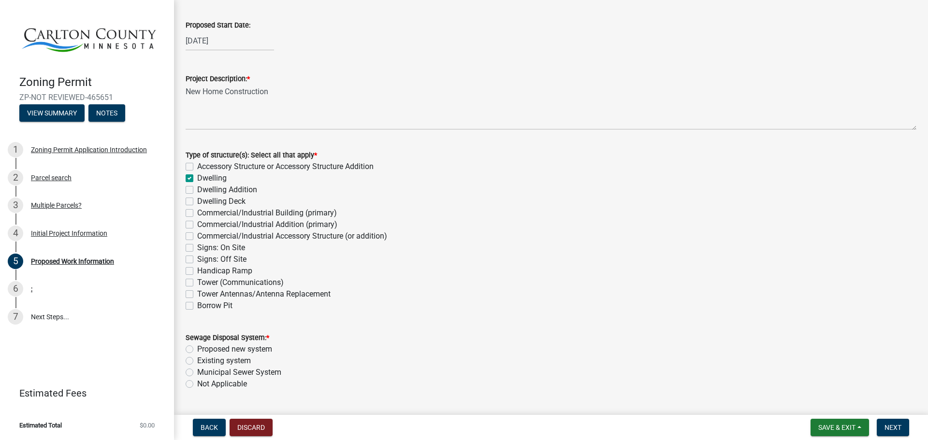
checkbox input "false"
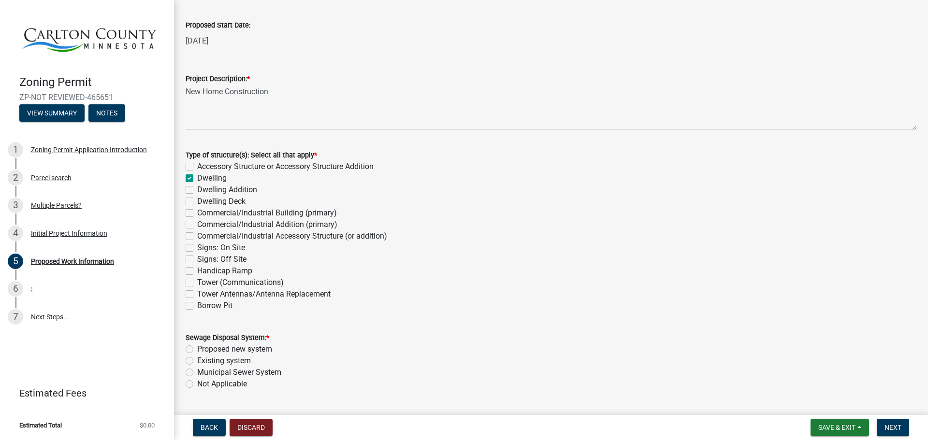
checkbox input "false"
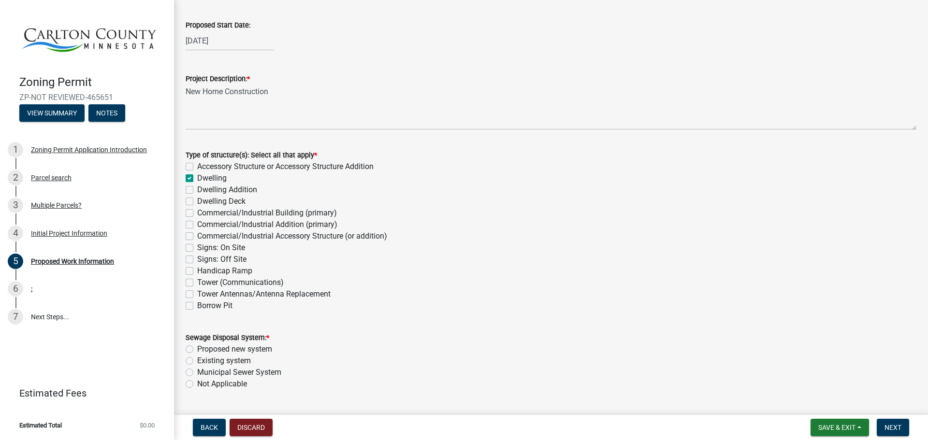
checkbox input "false"
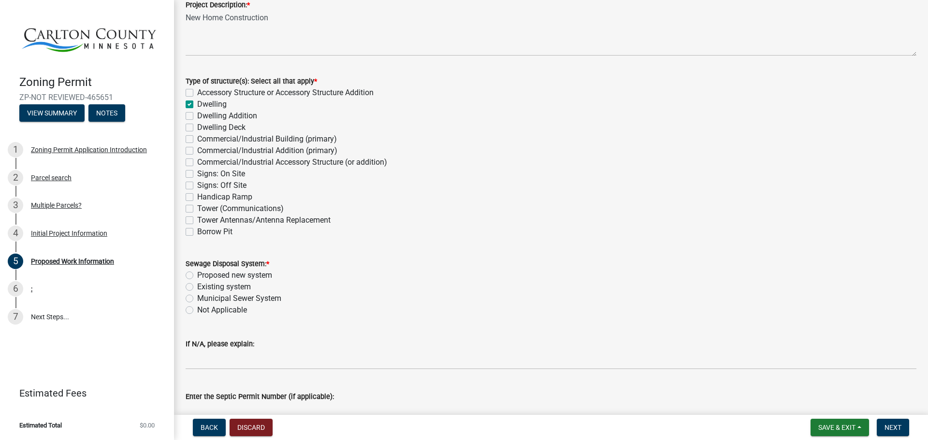
scroll to position [145, 0]
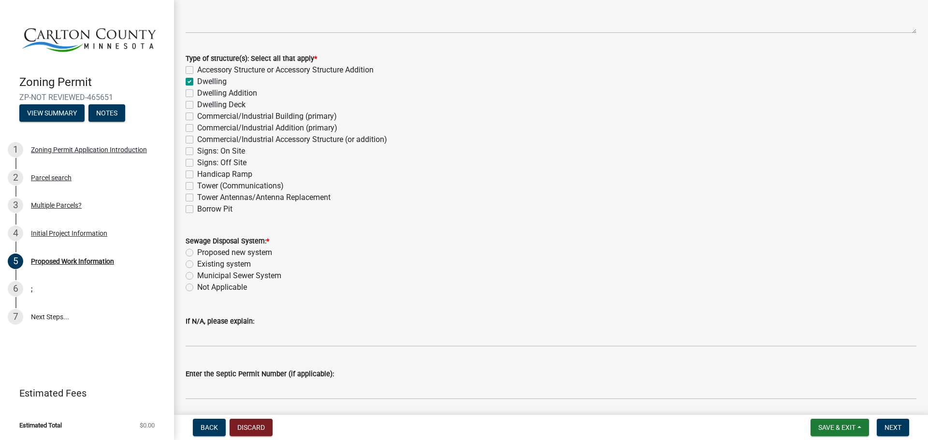
click at [197, 253] on label "Proposed new system" at bounding box center [234, 253] width 75 height 12
click at [197, 253] on input "Proposed new system" at bounding box center [200, 250] width 6 height 6
radio input "true"
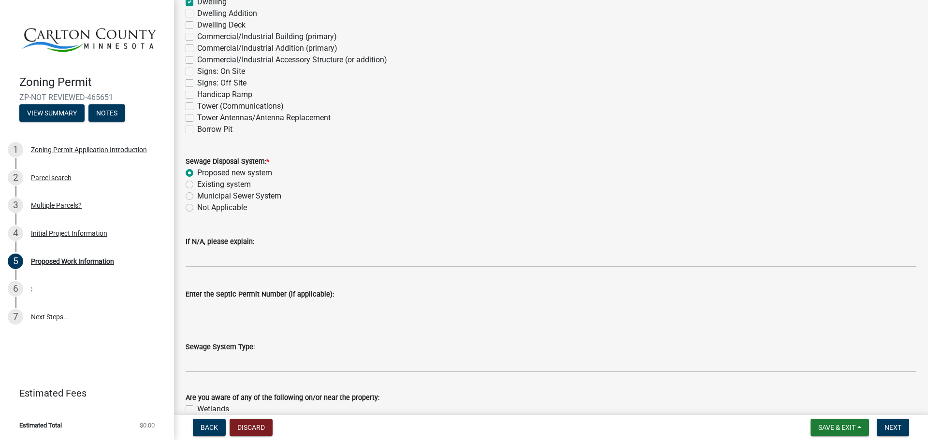
scroll to position [242, 0]
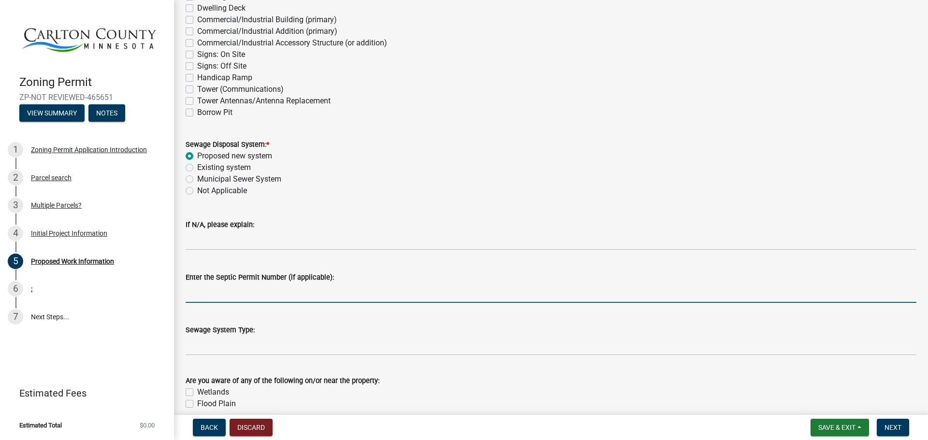
click at [266, 299] on input "Enter the Septic Permit Number (if applicable):" at bounding box center [551, 293] width 731 height 20
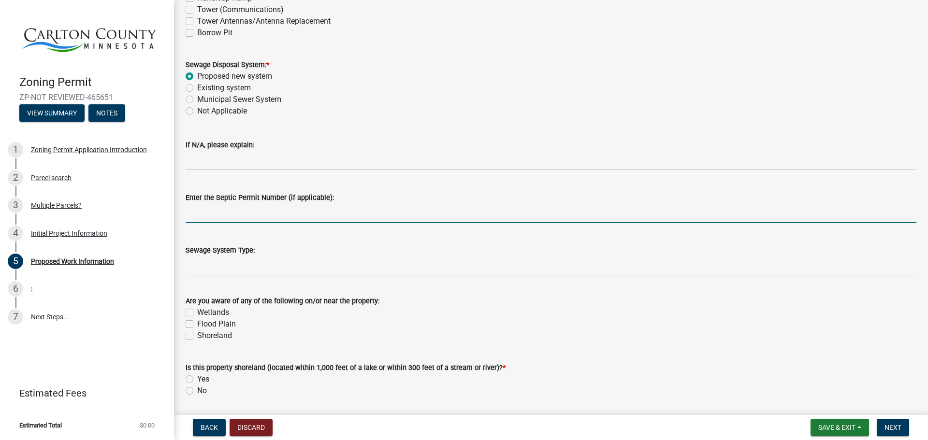
scroll to position [338, 0]
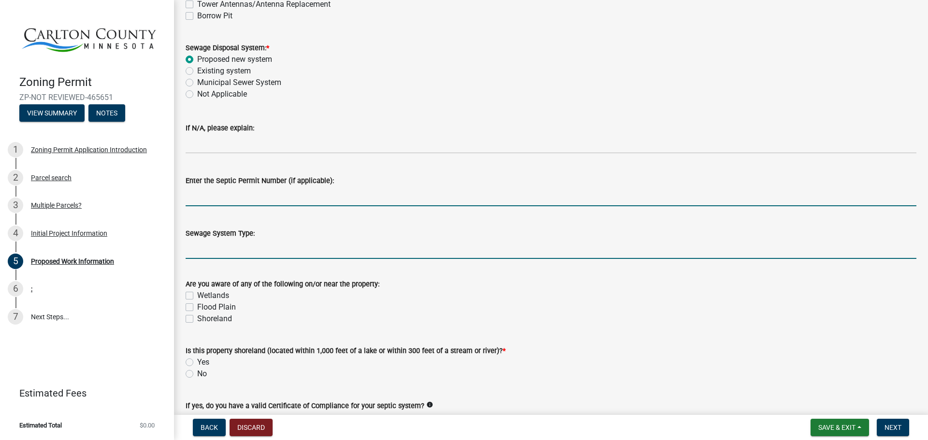
click at [247, 248] on input "Sewage System Type:" at bounding box center [551, 249] width 731 height 20
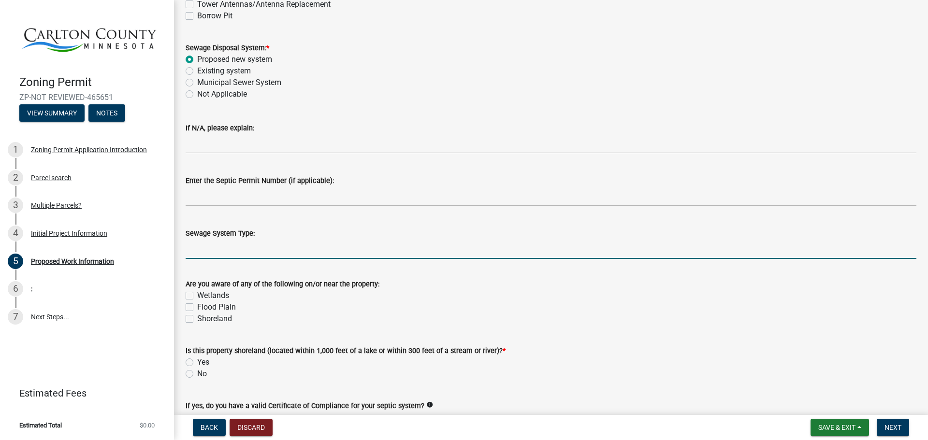
type input "S"
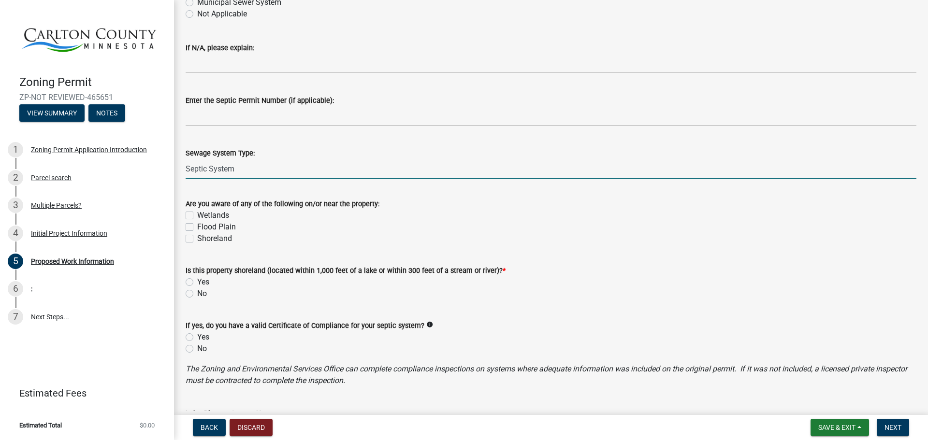
scroll to position [435, 0]
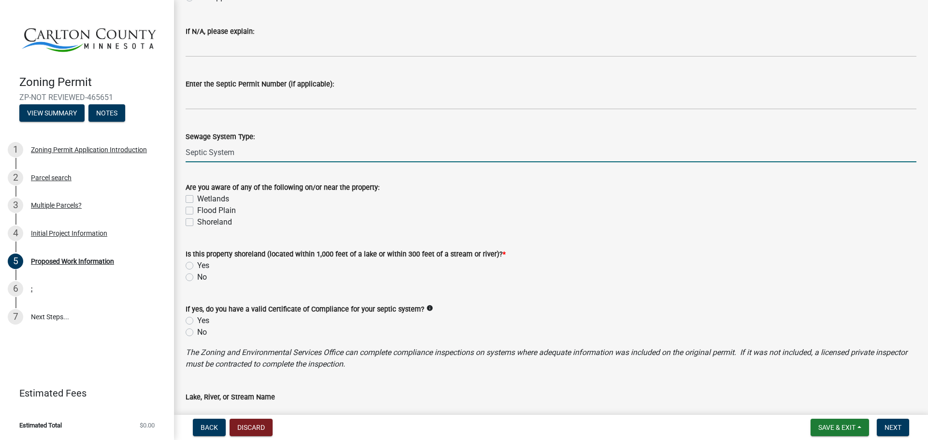
type input "Septic System"
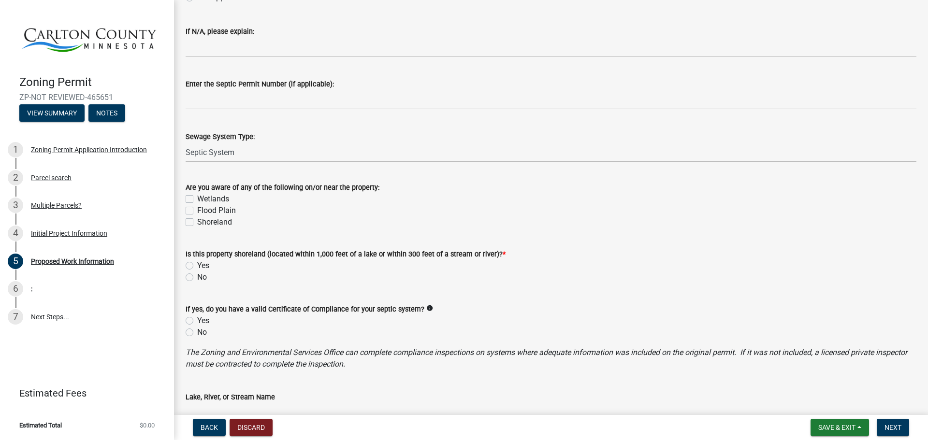
click at [197, 276] on label "No" at bounding box center [202, 278] width 10 height 12
click at [197, 276] on input "No" at bounding box center [200, 275] width 6 height 6
radio input "true"
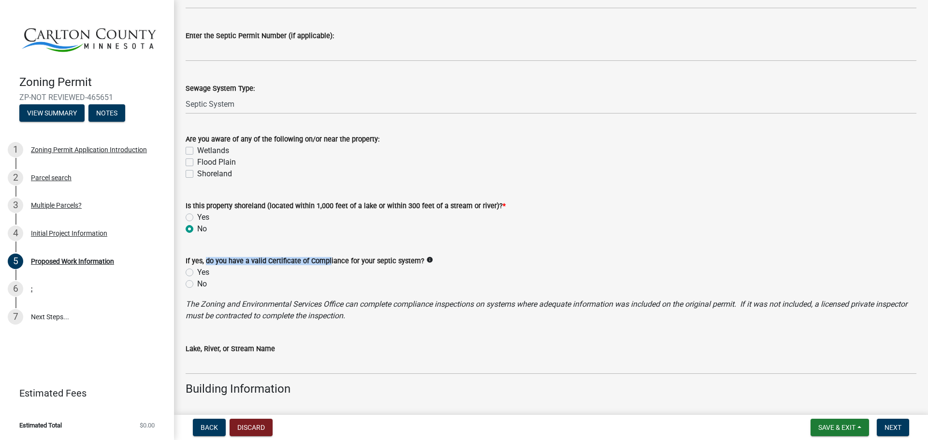
drag, startPoint x: 203, startPoint y: 258, endPoint x: 336, endPoint y: 259, distance: 132.9
click at [330, 259] on label "If yes, do you have a valid Certificate of Compliance for your septic system?" at bounding box center [305, 261] width 239 height 7
click at [336, 259] on label "If yes, do you have a valid Certificate of Compliance for your septic system?" at bounding box center [305, 261] width 239 height 7
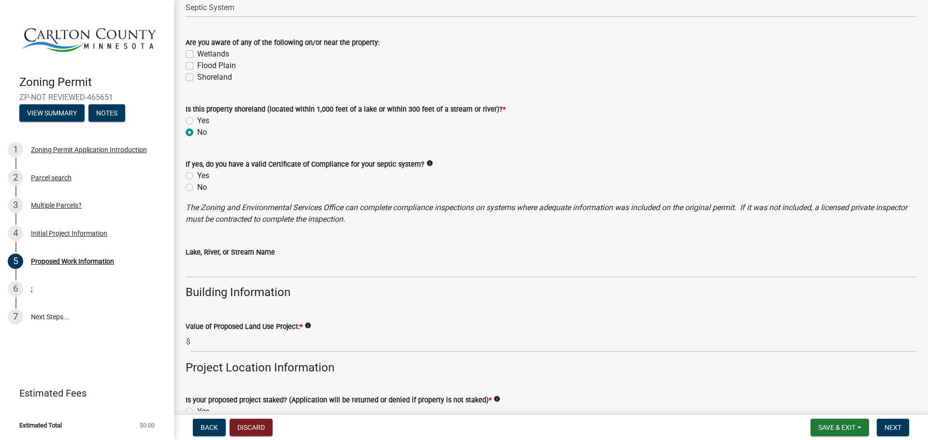
scroll to position [628, 0]
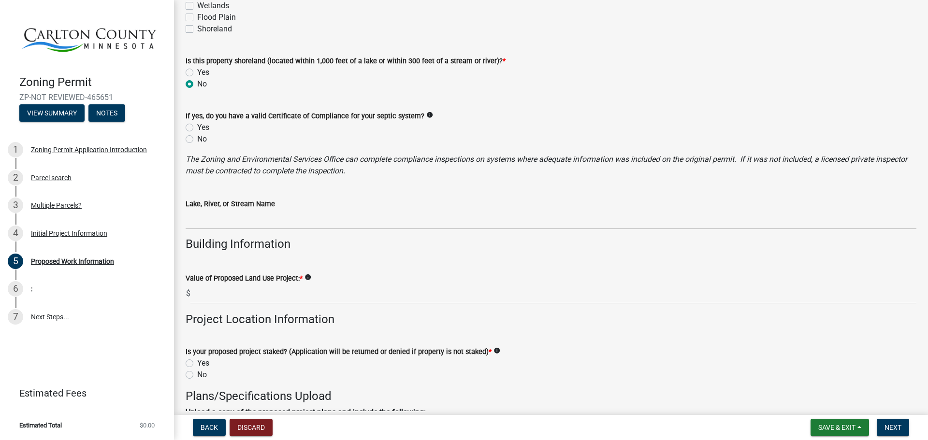
drag, startPoint x: 399, startPoint y: 151, endPoint x: 599, endPoint y: 164, distance: 200.5
click at [599, 164] on p "The Zoning and Environmental Services Office can complete compliance inspection…" at bounding box center [551, 165] width 731 height 23
drag, startPoint x: 685, startPoint y: 158, endPoint x: 475, endPoint y: 157, distance: 210.2
click at [496, 157] on icon "The Zoning and Environmental Services Office can complete compliance inspection…" at bounding box center [546, 165] width 721 height 21
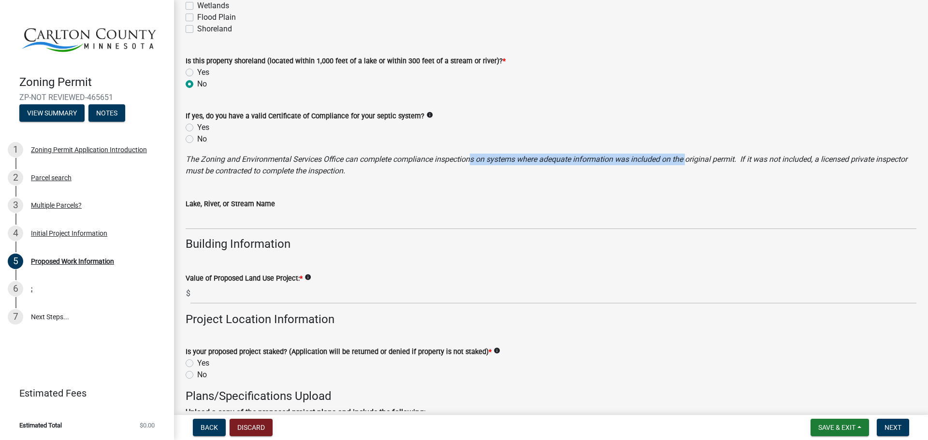
drag, startPoint x: 470, startPoint y: 157, endPoint x: 689, endPoint y: 164, distance: 219.0
click at [689, 164] on p "The Zoning and Environmental Services Office can complete compliance inspection…" at bounding box center [551, 165] width 731 height 23
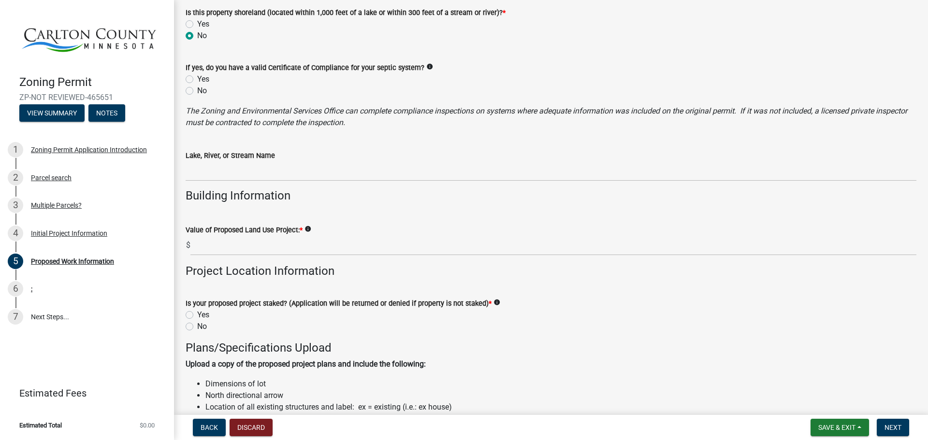
scroll to position [725, 0]
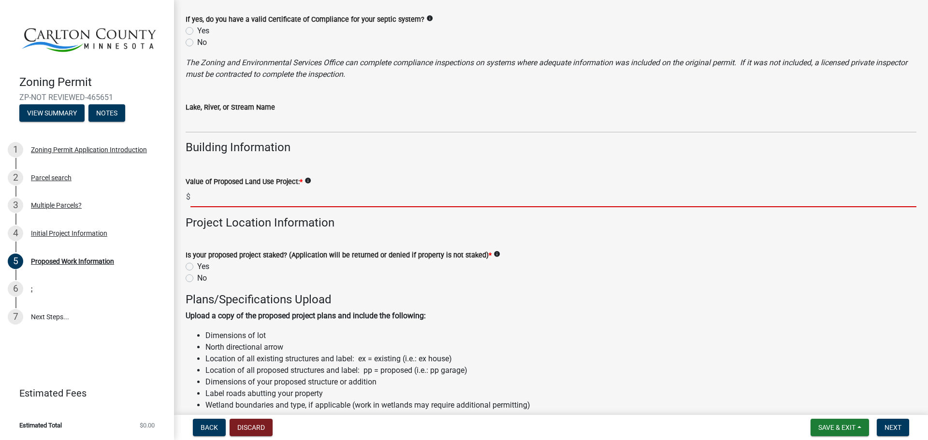
click at [235, 192] on input "text" at bounding box center [553, 197] width 726 height 20
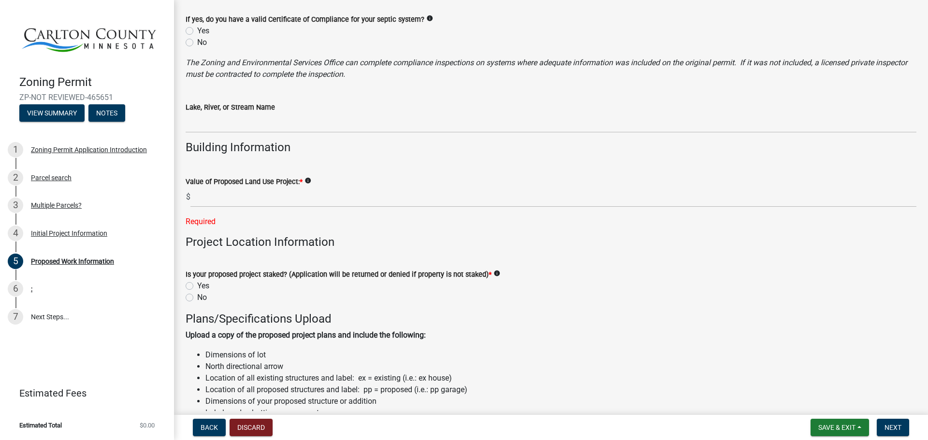
click at [308, 179] on icon "info" at bounding box center [307, 180] width 7 height 7
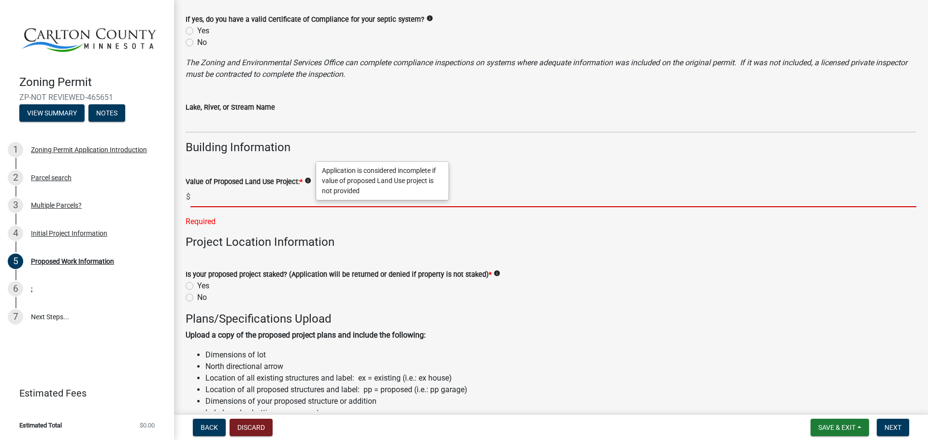
click at [219, 195] on input "text" at bounding box center [553, 197] width 726 height 20
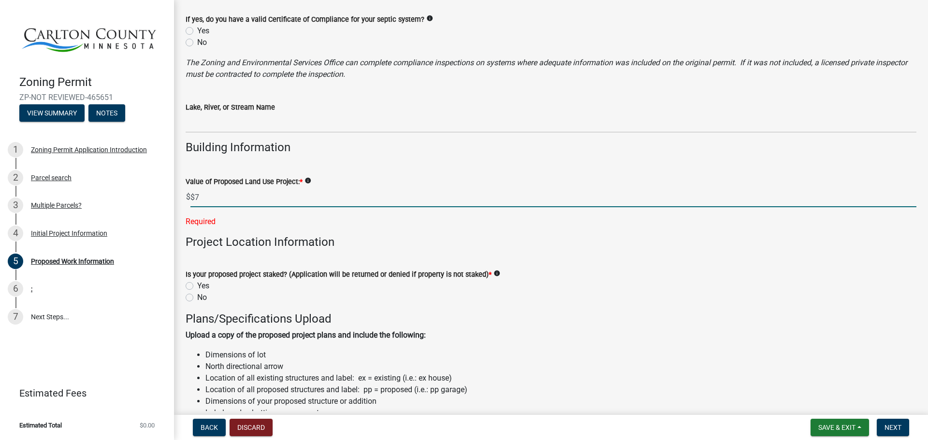
type input "$"
type input "700000"
click at [242, 238] on wm-data-entity-input-list "Proposed Start Date: [DATE] Project Description: * New Home Construction Type o…" at bounding box center [551, 446] width 731 height 2235
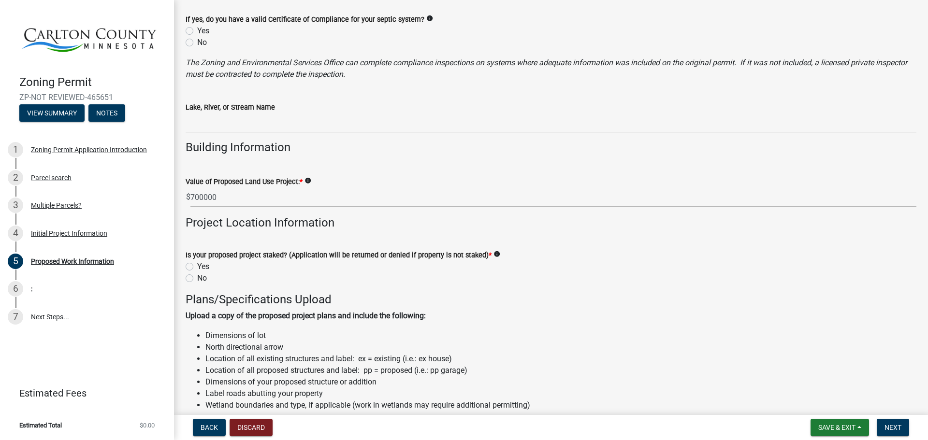
click at [270, 216] on h4 "Project Location Information" at bounding box center [551, 223] width 731 height 14
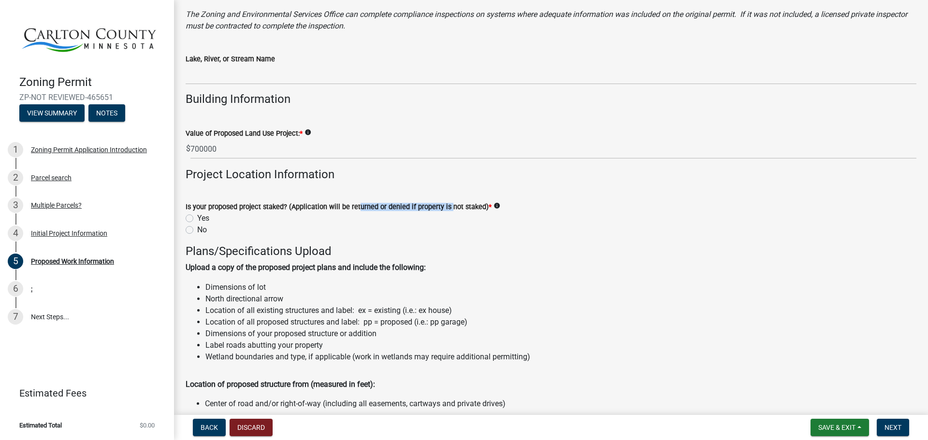
drag, startPoint x: 353, startPoint y: 205, endPoint x: 455, endPoint y: 205, distance: 101.5
click at [449, 205] on label "Is your proposed project staked? (Application will be returned or denied if pro…" at bounding box center [339, 207] width 306 height 7
click at [455, 205] on label "Is your proposed project staked? (Application will be returned or denied if pro…" at bounding box center [339, 207] width 306 height 7
drag, startPoint x: 463, startPoint y: 206, endPoint x: 311, endPoint y: 206, distance: 152.2
click at [311, 206] on label "Is your proposed project staked? (Application will be returned or denied if pro…" at bounding box center [339, 207] width 306 height 7
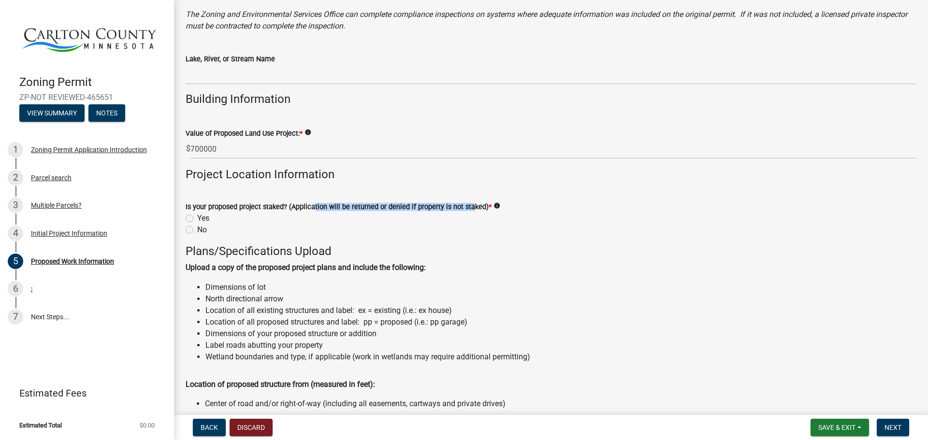
click at [311, 206] on label "Is your proposed project staked? (Application will be returned or denied if pro…" at bounding box center [339, 207] width 306 height 7
click at [494, 205] on icon "info" at bounding box center [496, 205] width 7 height 7
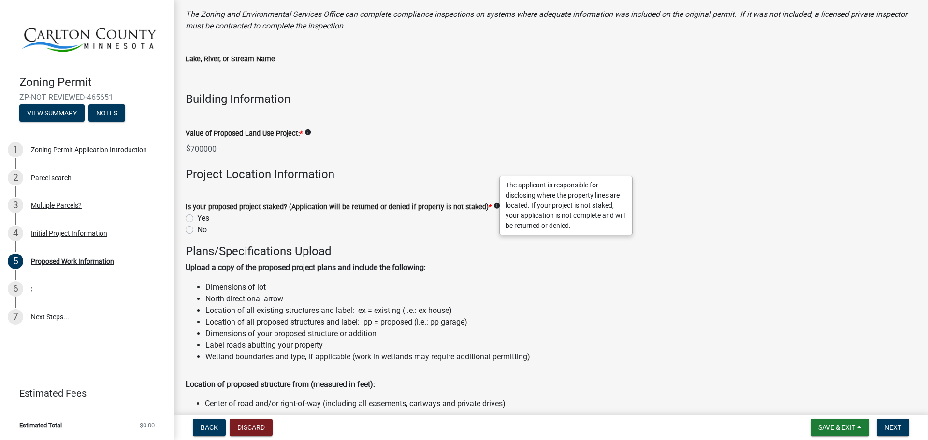
click at [413, 202] on div "Is your proposed project staked? (Application will be returned or denied if pro…" at bounding box center [551, 207] width 731 height 12
click at [197, 217] on label "Yes" at bounding box center [203, 219] width 12 height 12
click at [197, 217] on input "Yes" at bounding box center [200, 216] width 6 height 6
radio input "true"
click at [493, 203] on icon "info" at bounding box center [496, 205] width 7 height 7
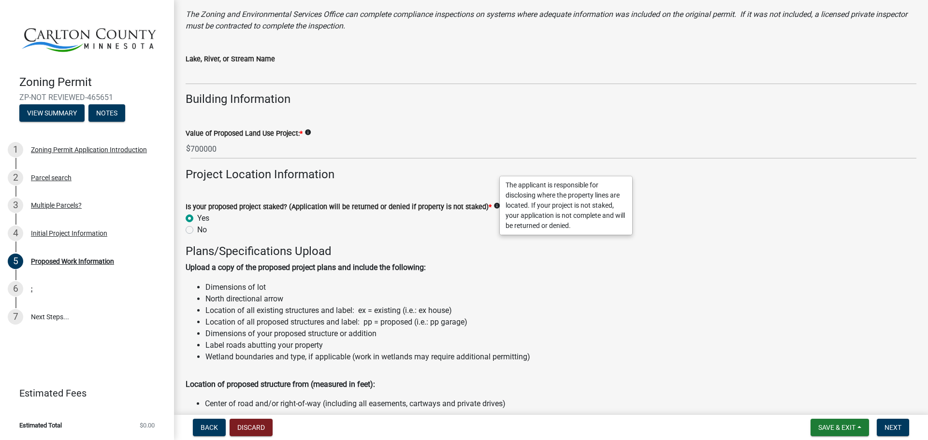
click at [397, 204] on label "Is your proposed project staked? (Application will be returned or denied if pro…" at bounding box center [339, 207] width 306 height 7
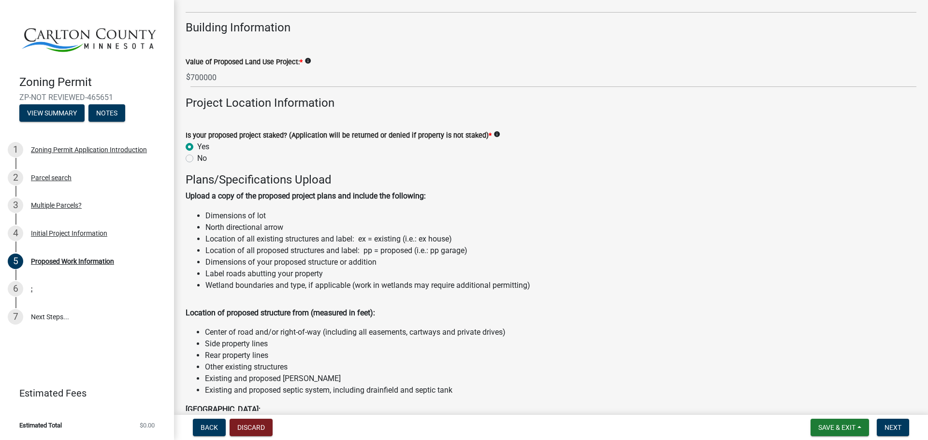
scroll to position [870, 0]
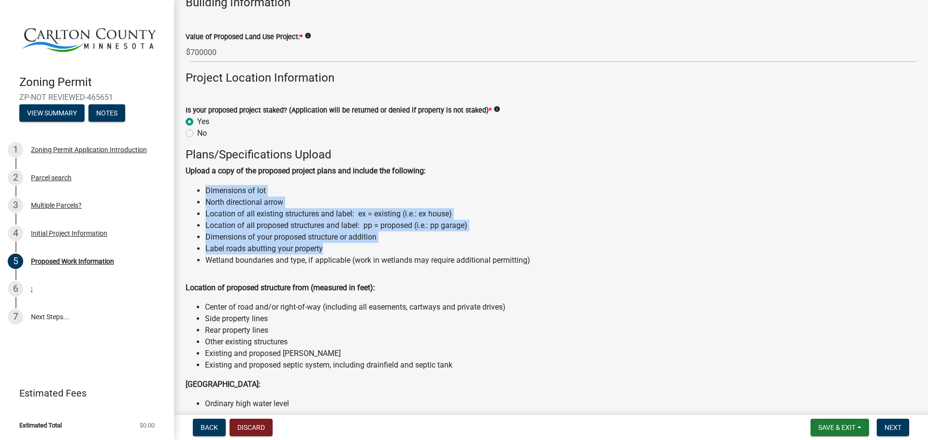
drag, startPoint x: 206, startPoint y: 189, endPoint x: 385, endPoint y: 253, distance: 189.8
click at [384, 253] on ul "Dimensions of lot North directional arrow Location of all existing structures a…" at bounding box center [358, 225] width 344 height 81
click at [385, 253] on li "Label roads abutting your property" at bounding box center [367, 249] width 325 height 12
drag, startPoint x: 522, startPoint y: 260, endPoint x: 208, endPoint y: 188, distance: 322.6
click at [208, 188] on ul "Dimensions of lot North directional arrow Location of all existing structures a…" at bounding box center [358, 225] width 344 height 81
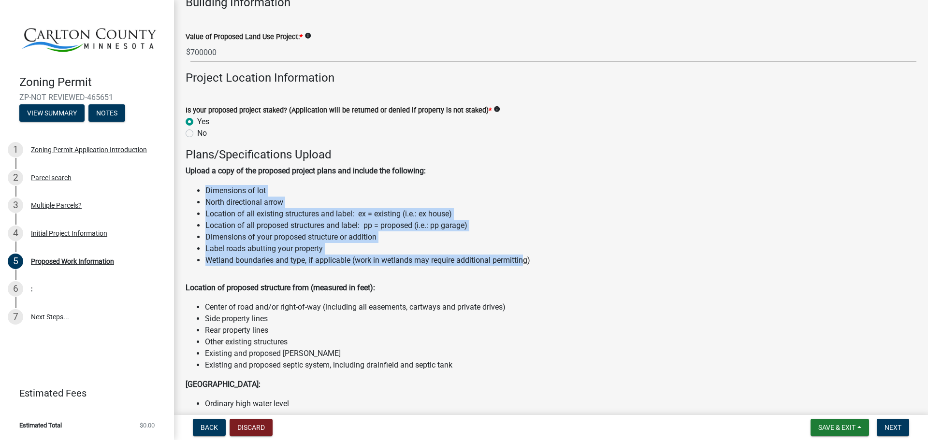
click at [224, 194] on li "Dimensions of lot" at bounding box center [367, 191] width 325 height 12
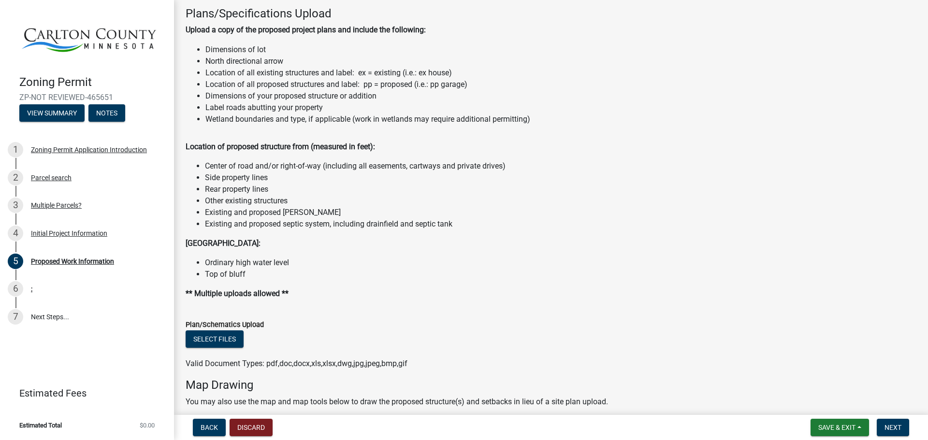
scroll to position [1015, 0]
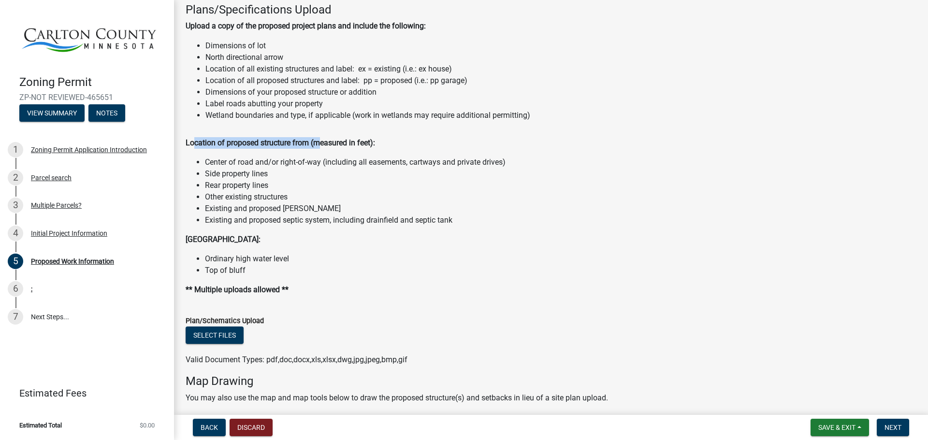
drag, startPoint x: 194, startPoint y: 144, endPoint x: 353, endPoint y: 144, distance: 158.5
click at [345, 144] on strong "Location of proposed structure from (measured in feet):" at bounding box center [280, 142] width 189 height 9
click at [356, 144] on strong "Location of proposed structure from (measured in feet):" at bounding box center [280, 142] width 189 height 9
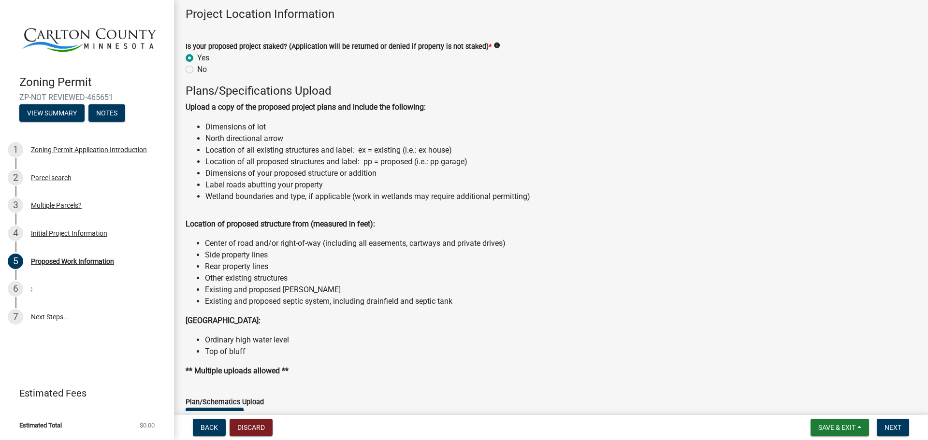
scroll to position [918, 0]
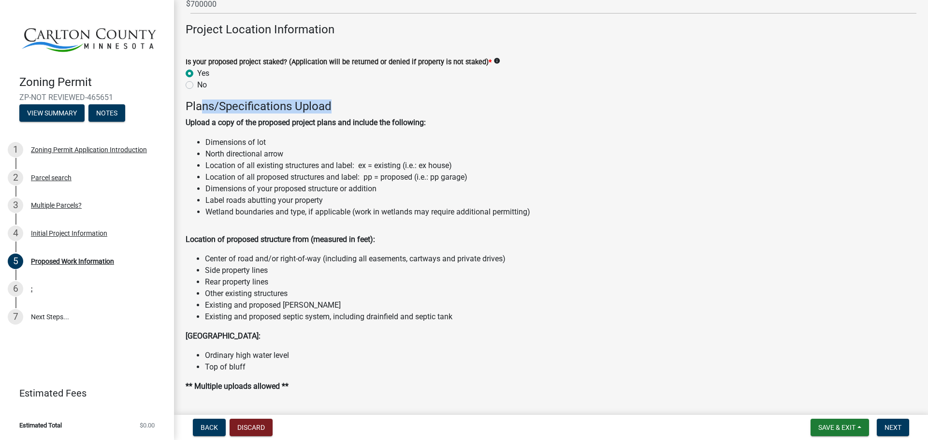
drag, startPoint x: 202, startPoint y: 103, endPoint x: 354, endPoint y: 107, distance: 152.3
click at [351, 107] on h4 "Plans/Specifications Upload" at bounding box center [551, 107] width 731 height 14
click at [354, 107] on h4 "Plans/Specifications Upload" at bounding box center [551, 107] width 731 height 14
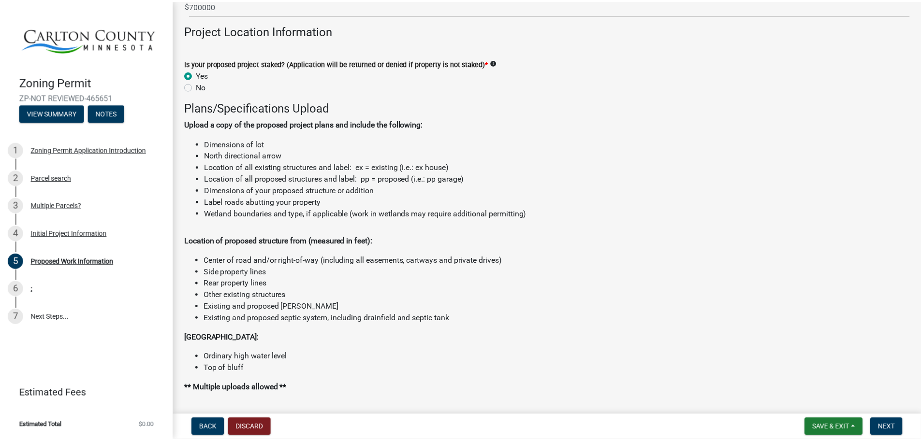
scroll to position [870, 0]
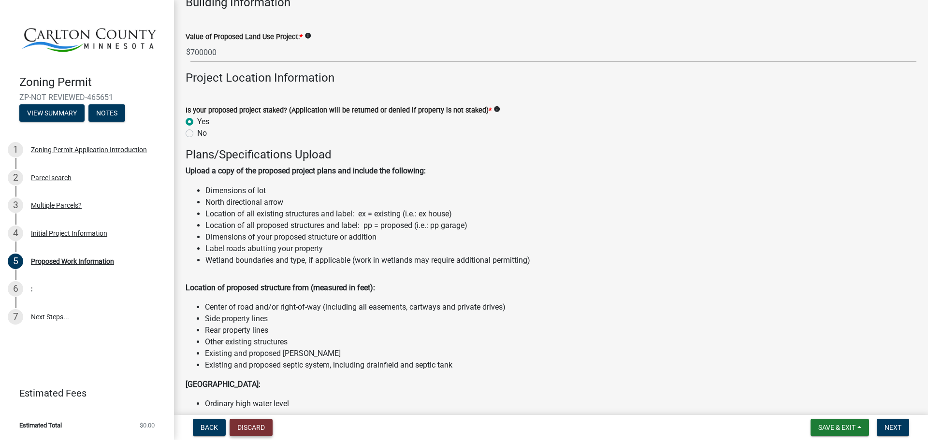
click at [257, 427] on button "Discard" at bounding box center [251, 427] width 43 height 17
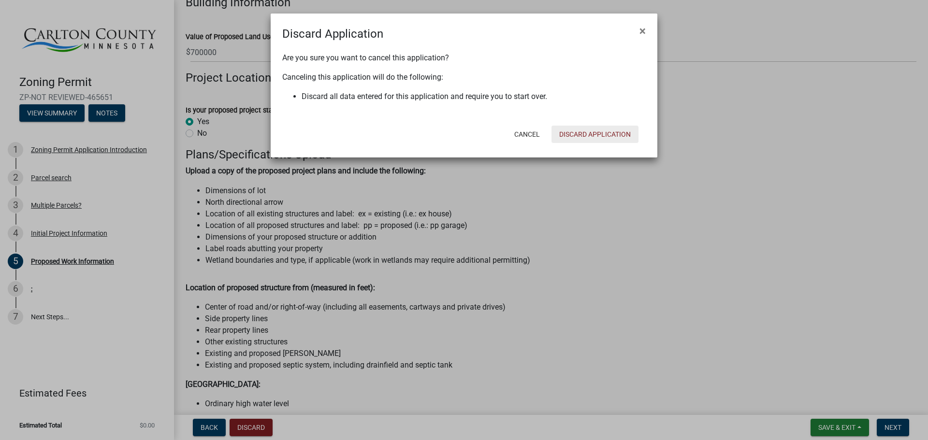
click at [615, 136] on button "Discard Application" at bounding box center [594, 134] width 87 height 17
